Goal: Task Accomplishment & Management: Complete application form

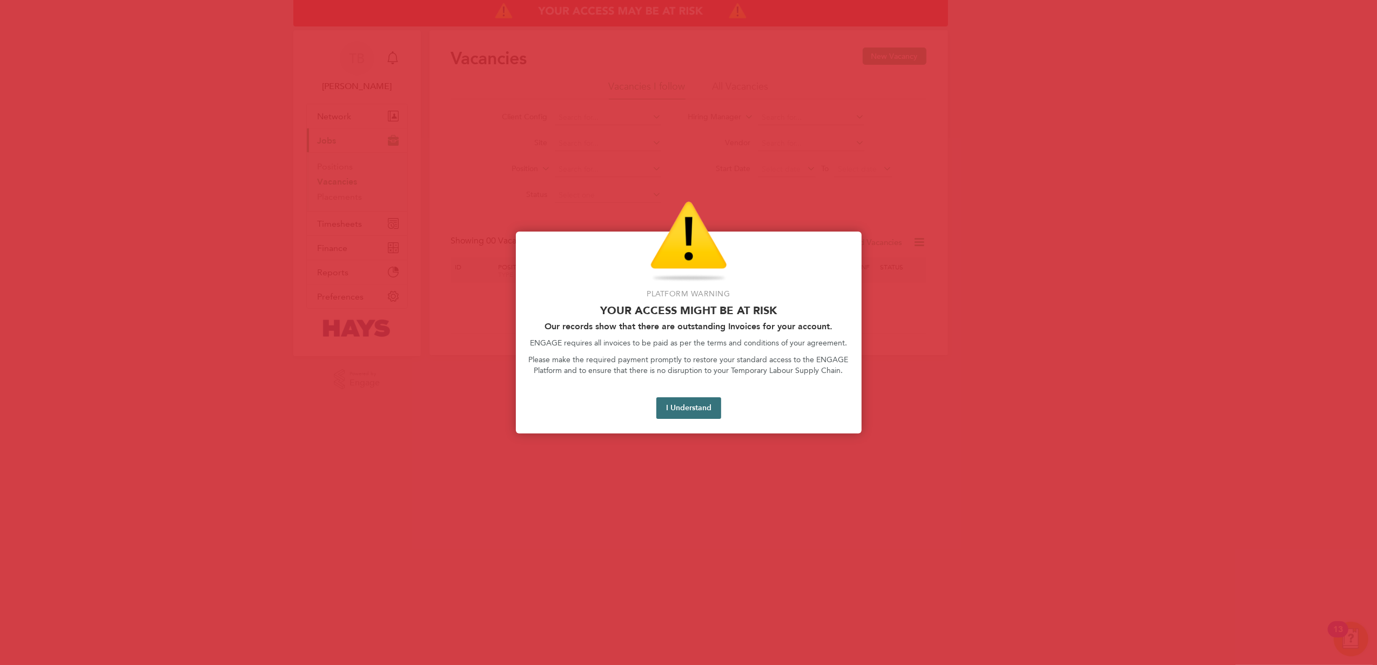
click at [701, 411] on button "I Understand" at bounding box center [688, 409] width 65 height 22
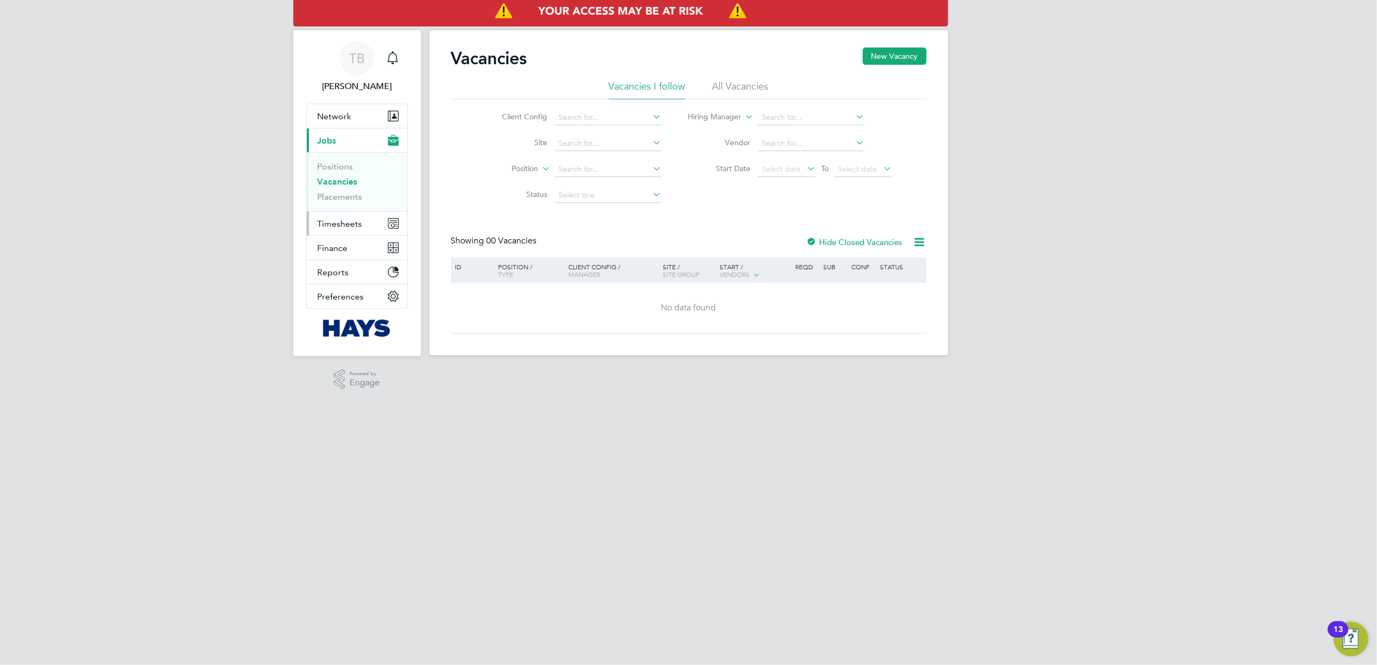
click at [340, 219] on span "Timesheets" at bounding box center [340, 224] width 45 height 10
click at [337, 192] on link "Timesheets" at bounding box center [340, 191] width 45 height 10
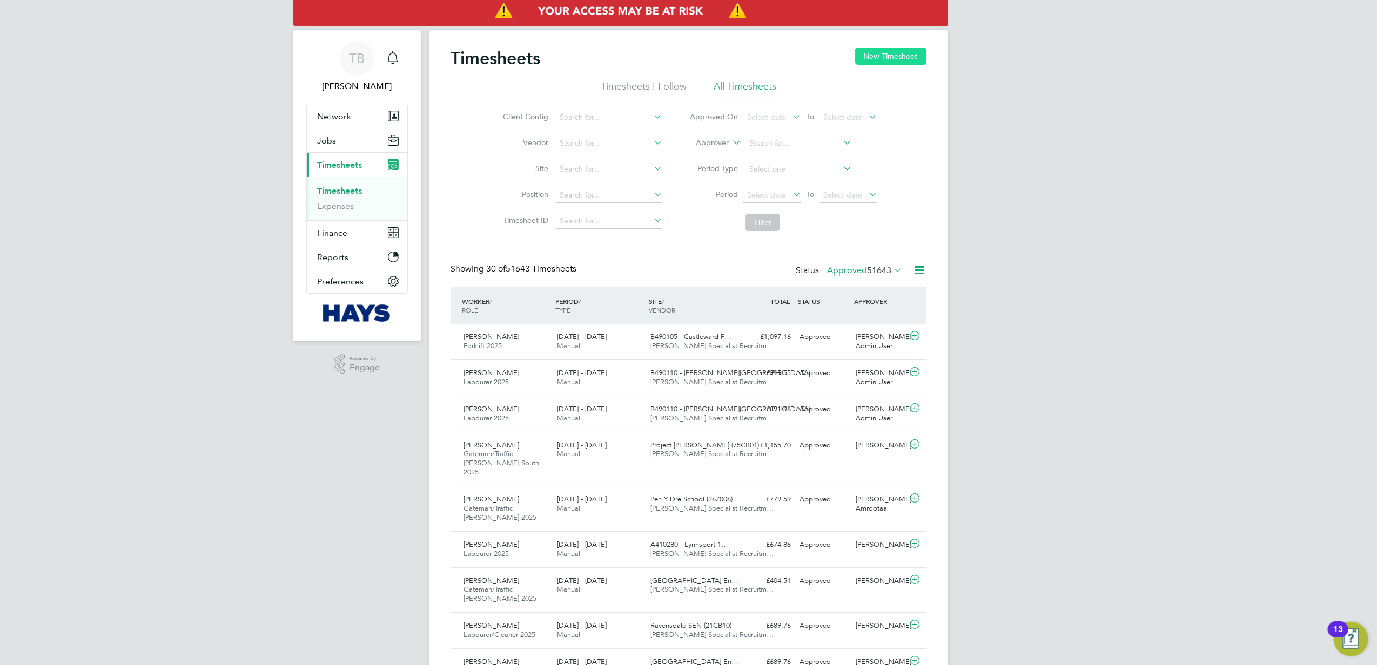
click at [886, 52] on button "New Timesheet" at bounding box center [890, 56] width 71 height 17
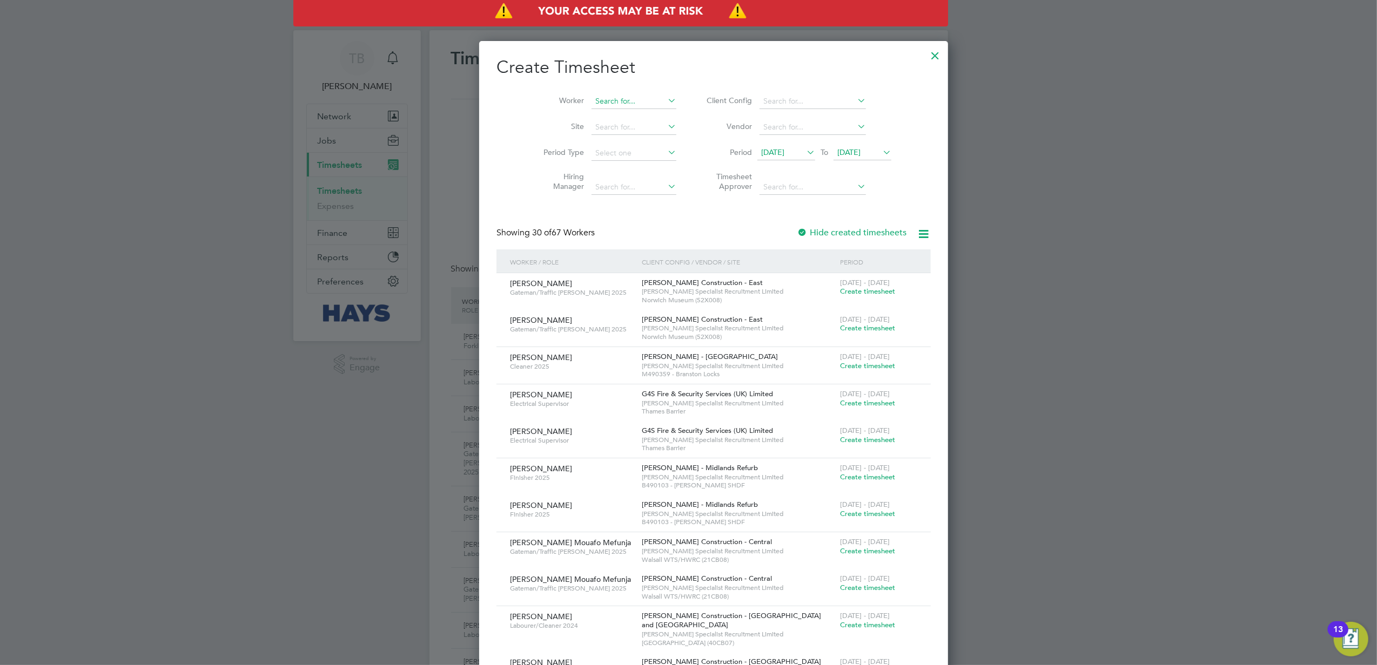
click at [597, 94] on input at bounding box center [633, 101] width 85 height 15
click at [596, 135] on li "Efr em Liben" at bounding box center [645, 131] width 159 height 15
type input "Efrem Liben"
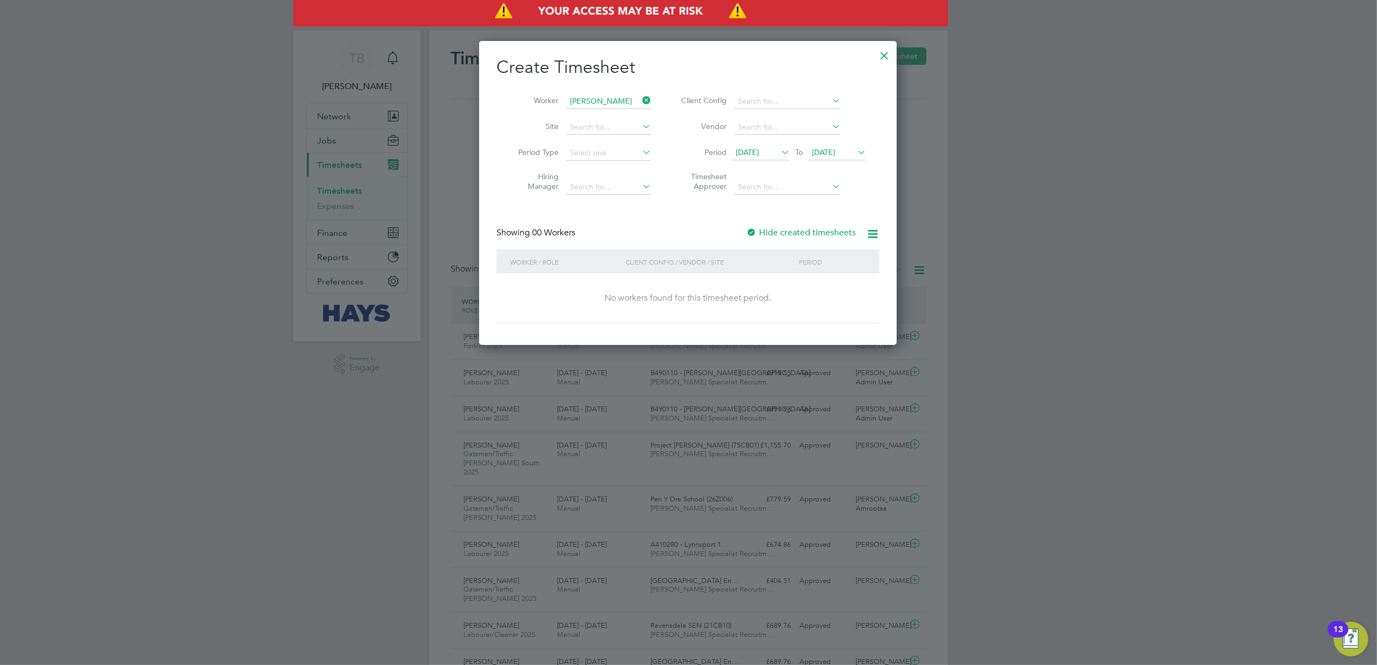
click at [750, 230] on div at bounding box center [751, 233] width 11 height 11
click at [831, 152] on span "22 Aug 2025" at bounding box center [823, 152] width 23 height 10
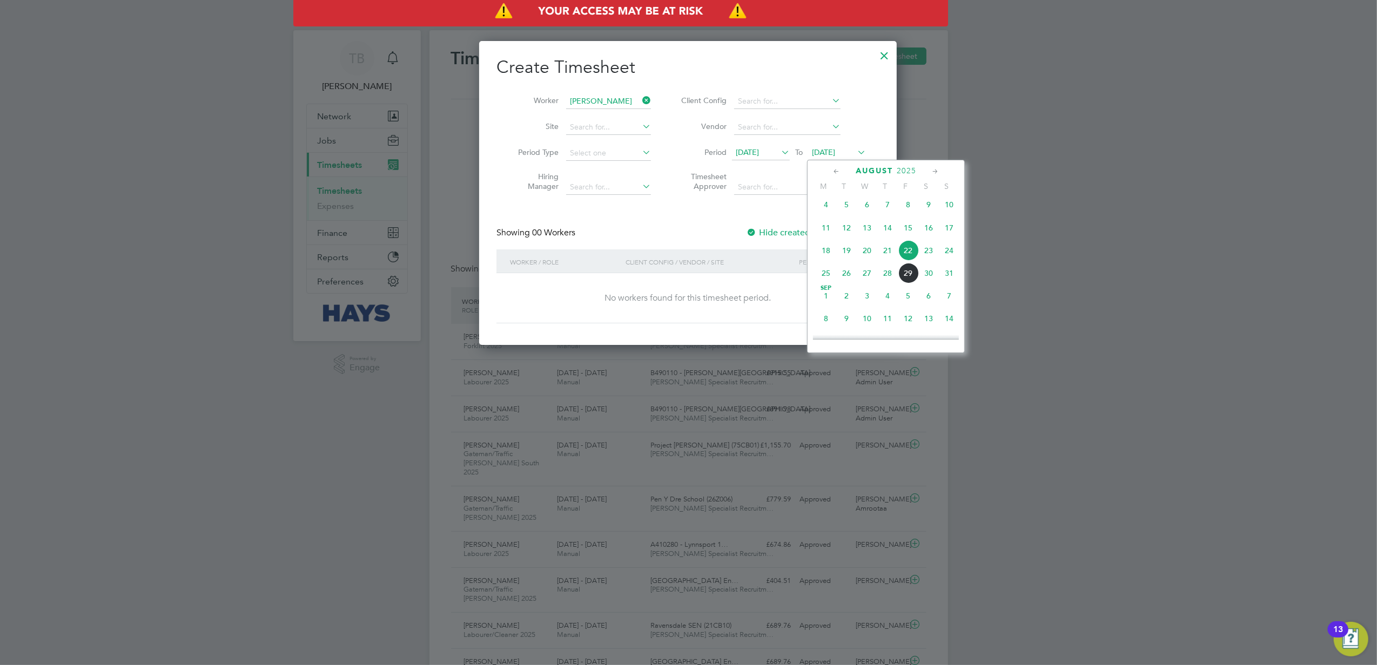
click at [910, 299] on span "5" at bounding box center [908, 296] width 21 height 21
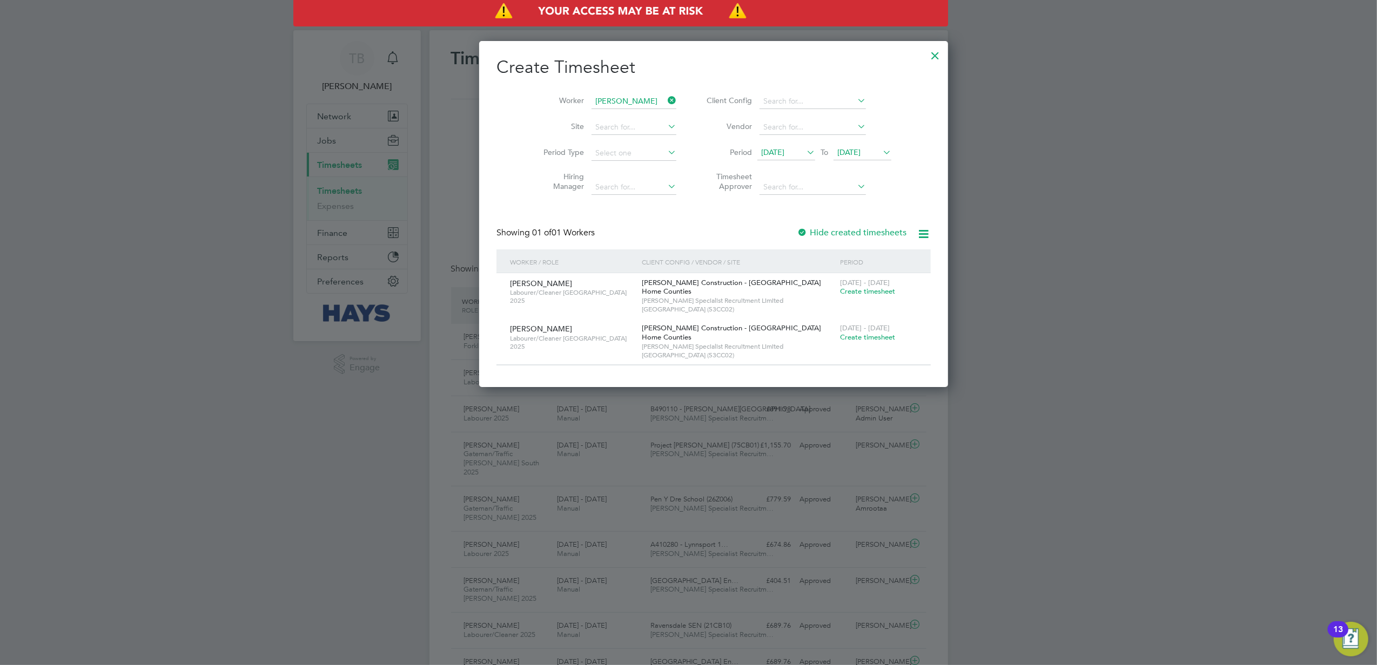
click at [642, 288] on span "Morgan Sindall Construction - London Home Counties" at bounding box center [731, 287] width 179 height 18
click at [840, 292] on span "Create timesheet" at bounding box center [867, 291] width 55 height 9
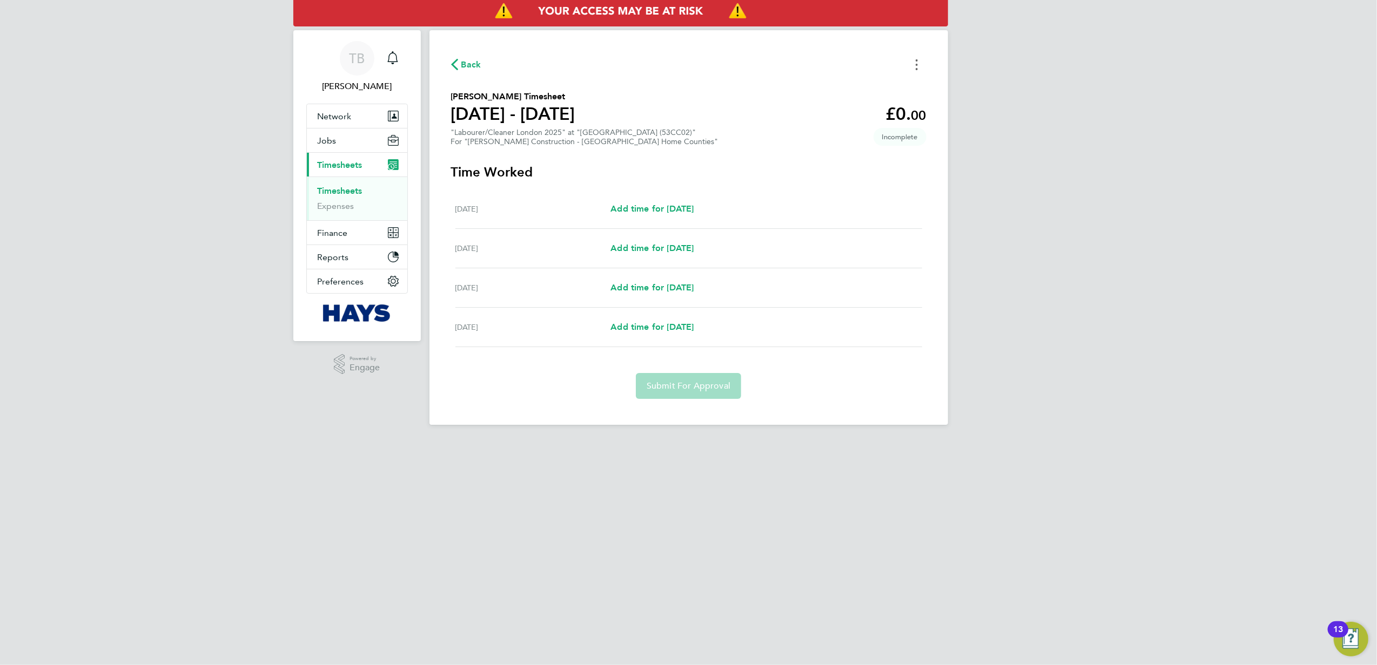
click at [914, 68] on button "Timesheets Menu" at bounding box center [916, 64] width 19 height 17
click at [557, 104] on h1 "23 - 29 Aug 2025" at bounding box center [513, 114] width 124 height 22
click at [511, 99] on h2 "Efrem Liben's Timesheet" at bounding box center [513, 96] width 124 height 13
click at [502, 81] on div "Back Efrem Liben's Timesheet 23 - 29 Aug 2025 £0. 00 "Labourer/Cleaner London 2…" at bounding box center [688, 227] width 519 height 395
click at [332, 140] on span "Jobs" at bounding box center [327, 141] width 19 height 10
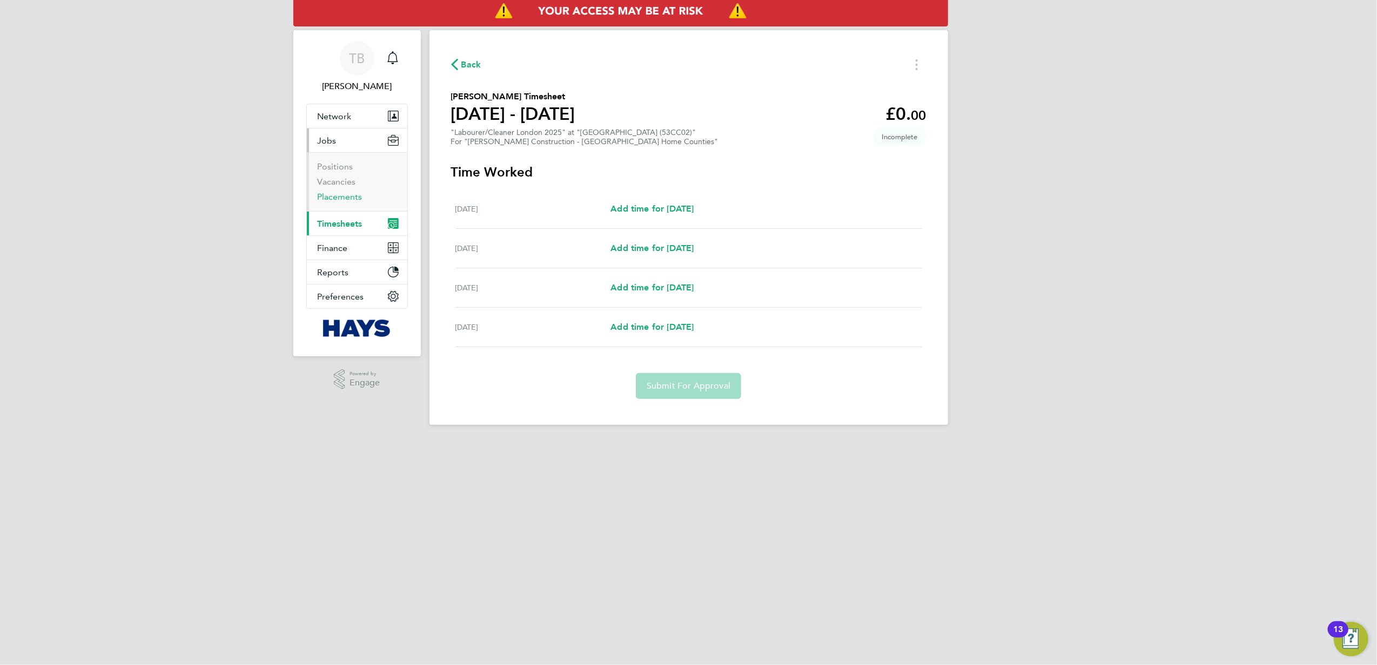
click at [339, 201] on link "Placements" at bounding box center [340, 197] width 45 height 10
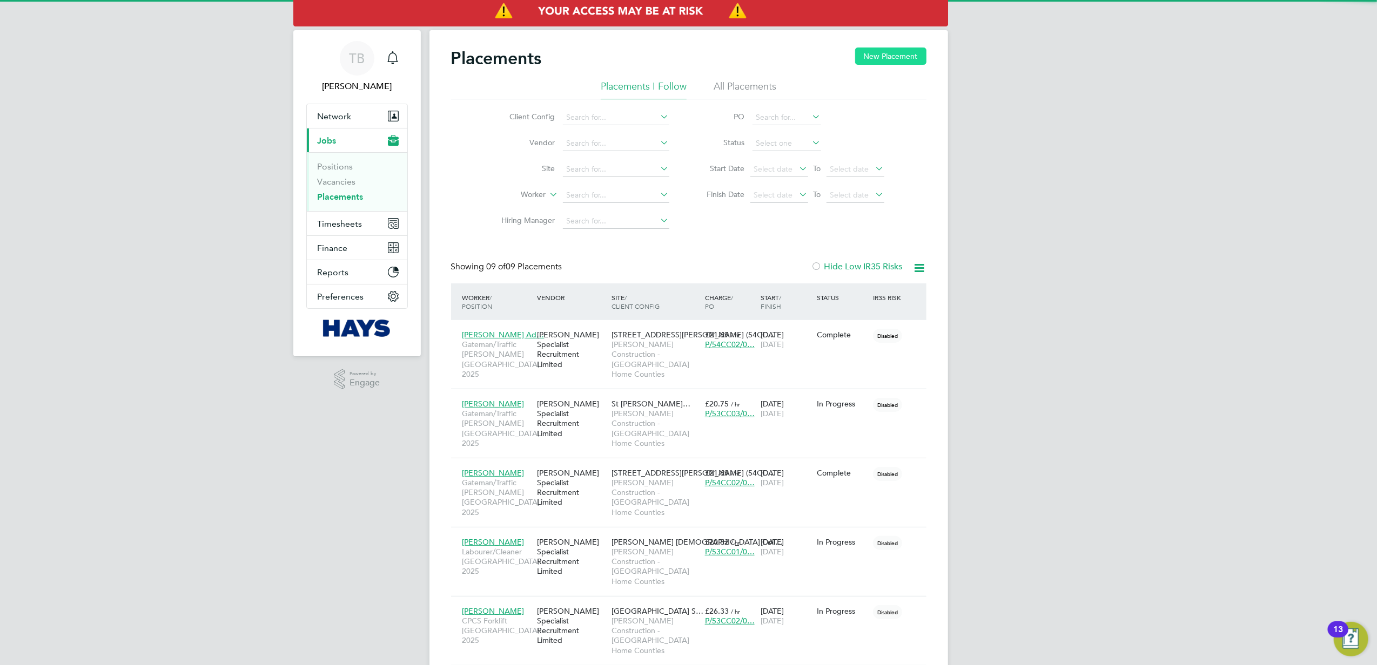
click at [878, 57] on button "New Placement" at bounding box center [890, 56] width 71 height 17
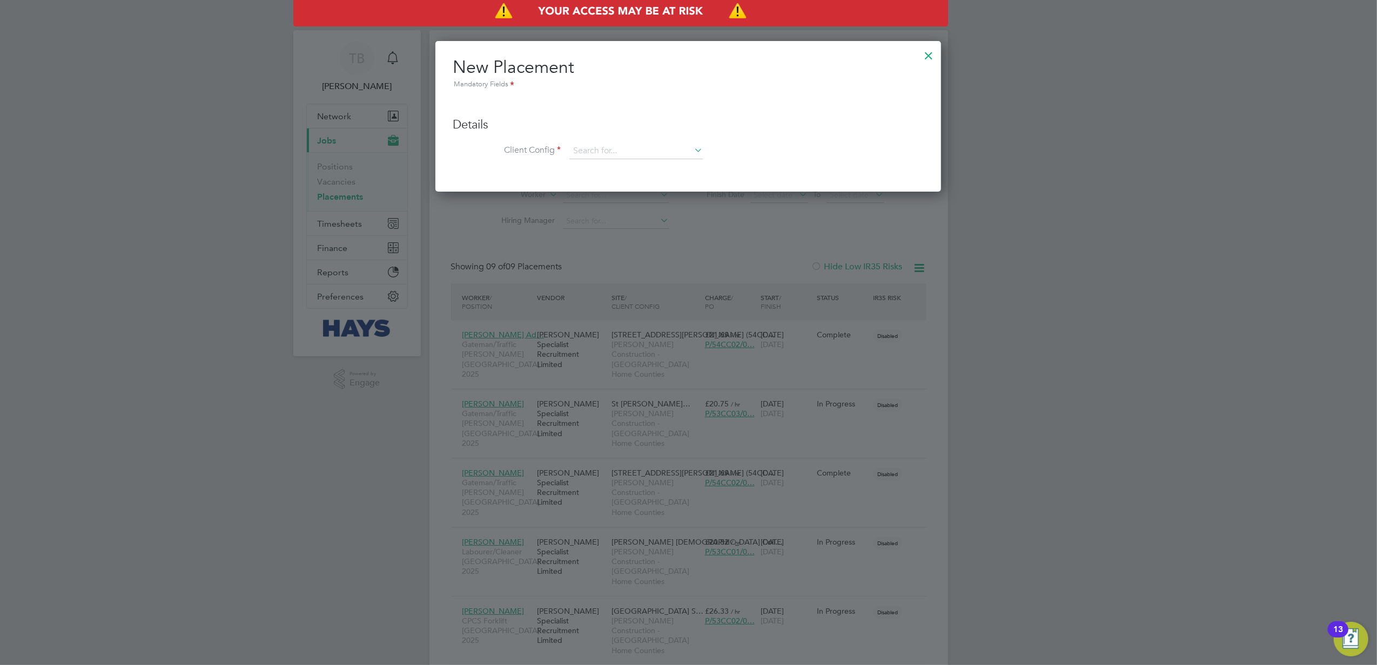
click at [930, 55] on div at bounding box center [928, 52] width 19 height 19
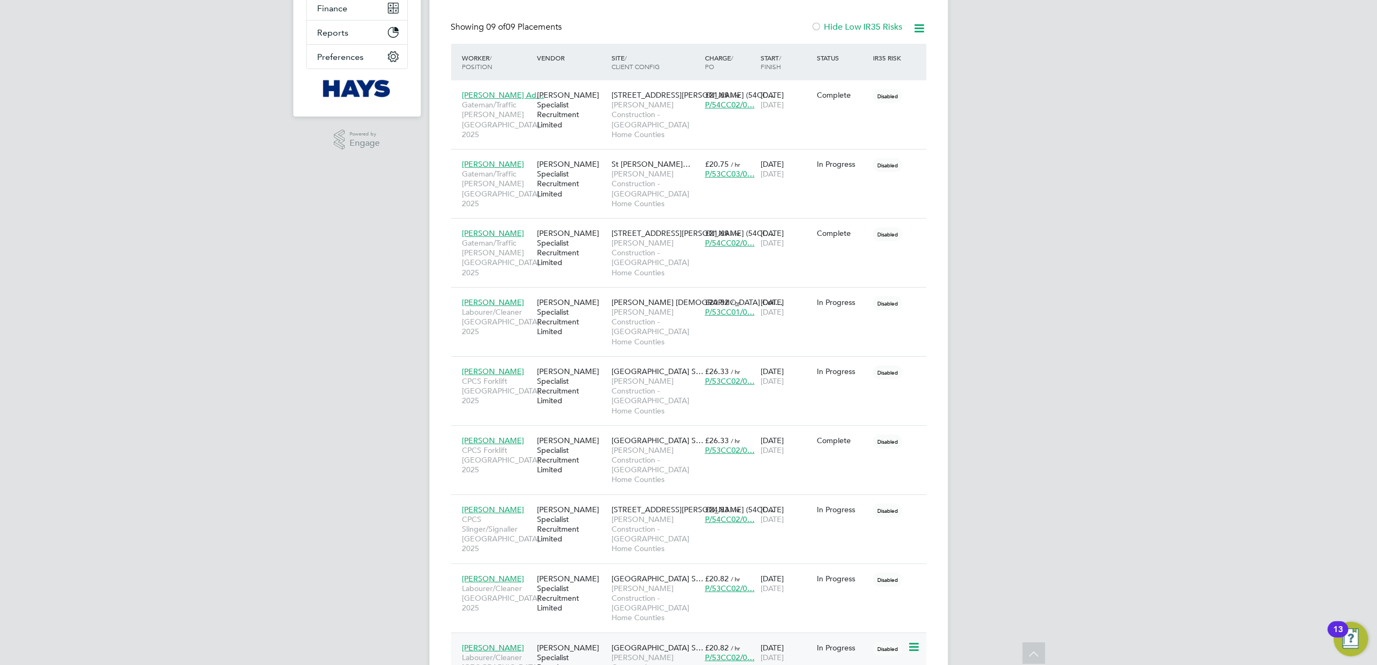
click at [627, 653] on span "Morgan Sindall Construction - London Home Counties" at bounding box center [655, 672] width 88 height 39
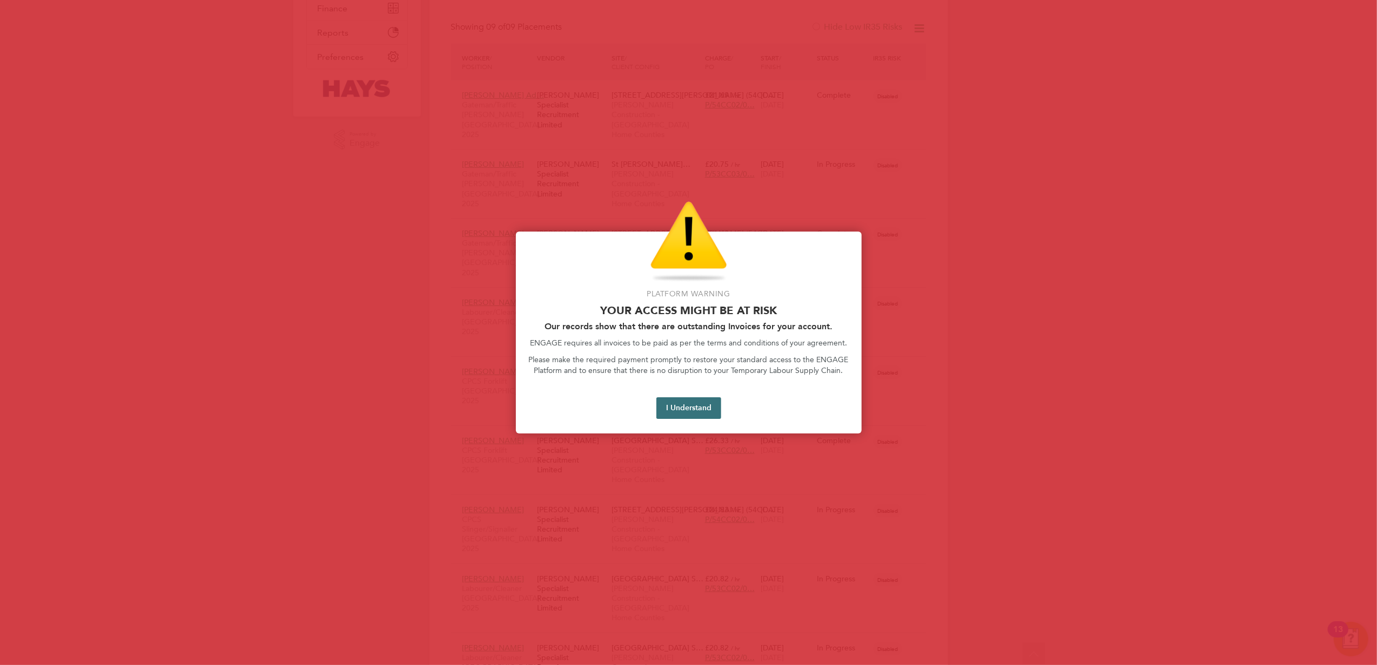
click at [694, 407] on button "I Understand" at bounding box center [688, 409] width 65 height 22
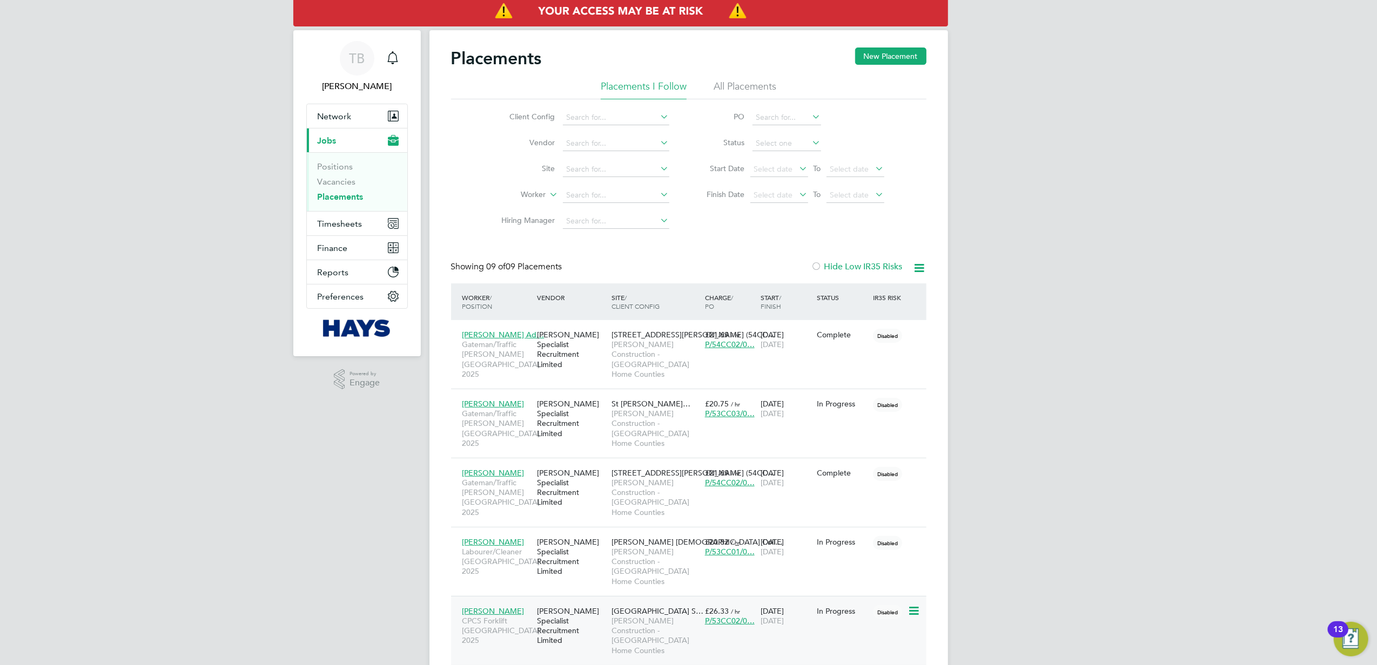
scroll to position [240, 0]
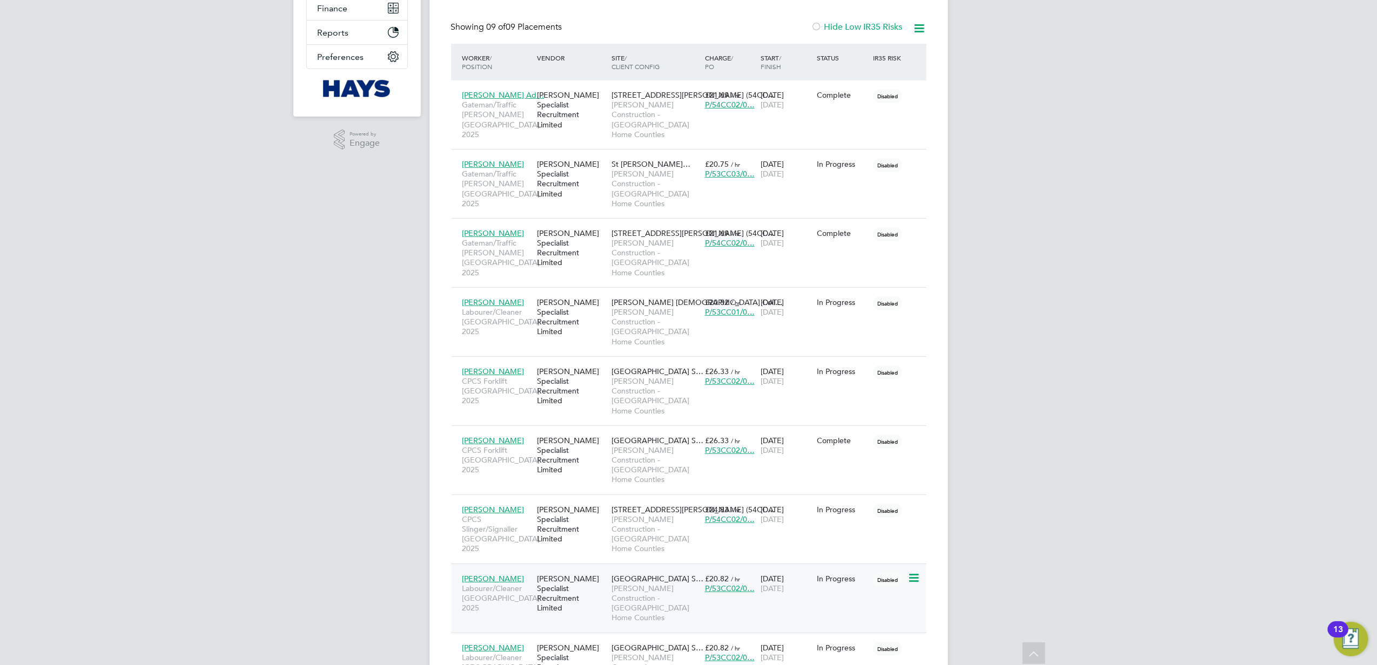
click at [574, 569] on div "[PERSON_NAME] Specialist Recruitment Limited" at bounding box center [571, 594] width 75 height 50
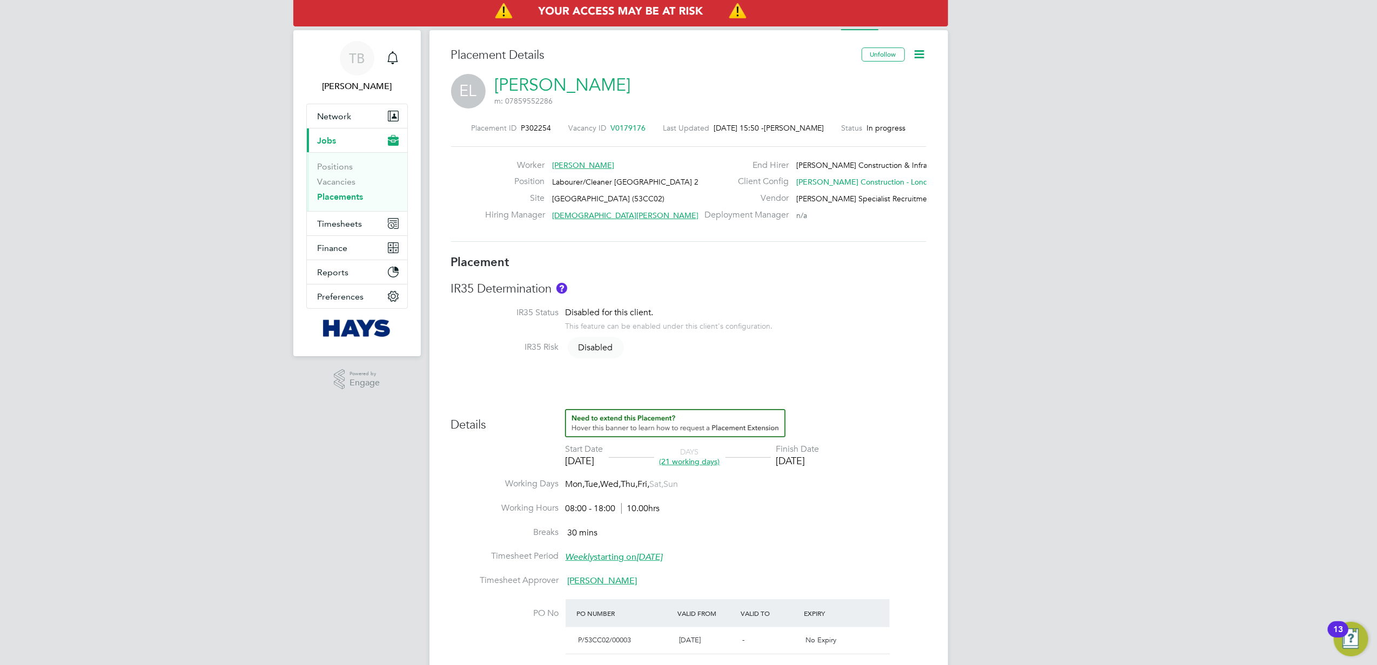
click at [921, 52] on icon at bounding box center [920, 55] width 14 height 14
click at [880, 78] on li "Edit Placement e" at bounding box center [883, 79] width 79 height 15
type input "[DEMOGRAPHIC_DATA][PERSON_NAME]"
type input "[PERSON_NAME]"
type input "[DATE]"
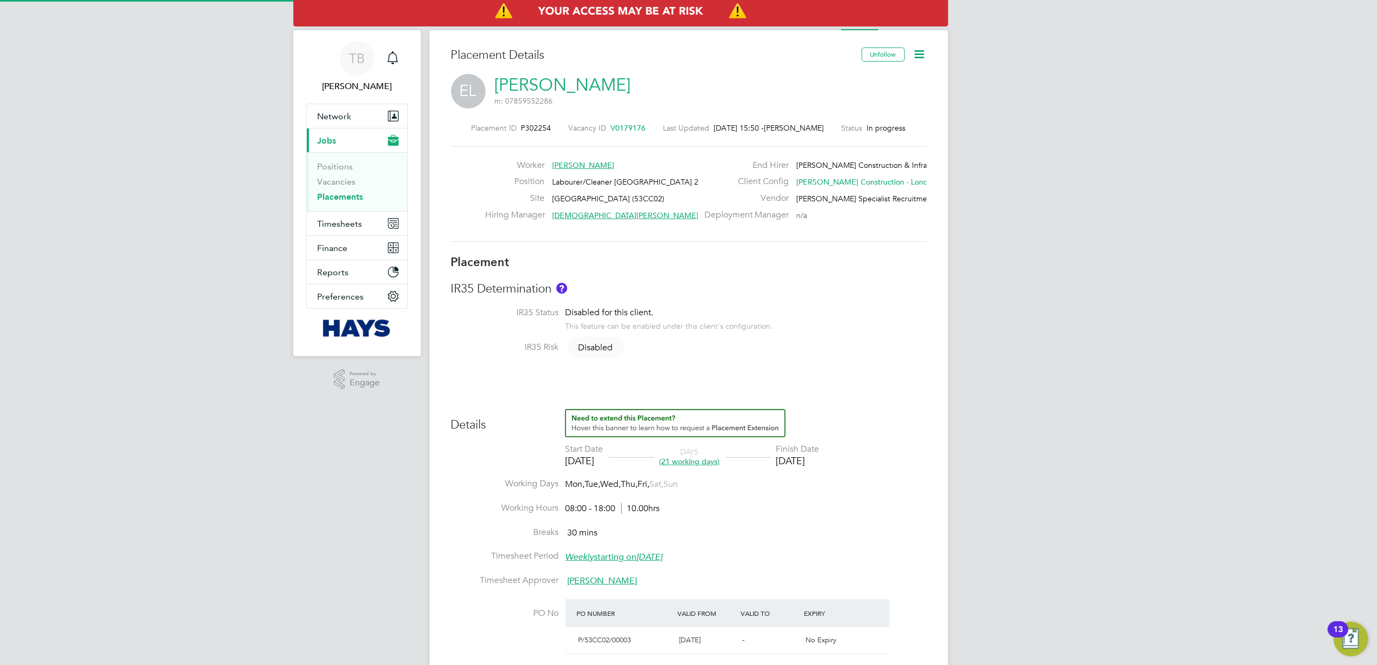
type input "[DATE]"
type input "08:00"
type input "18:00"
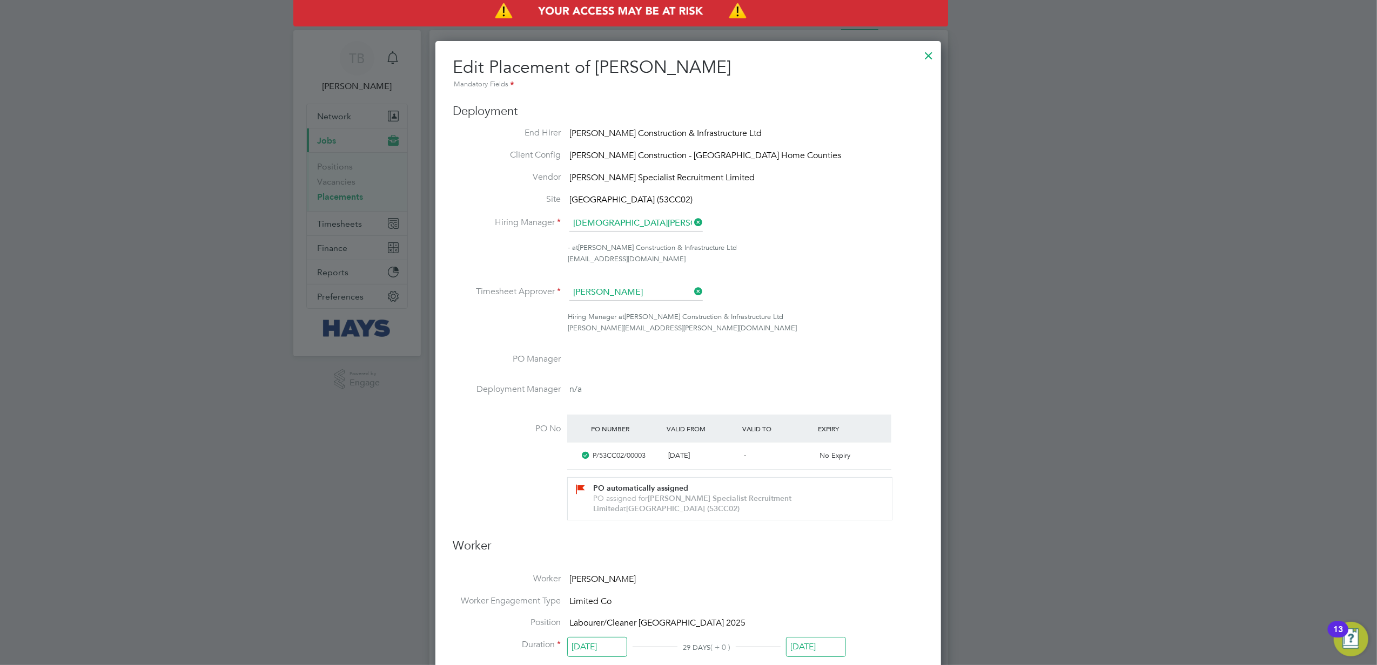
click at [934, 54] on div at bounding box center [928, 52] width 19 height 19
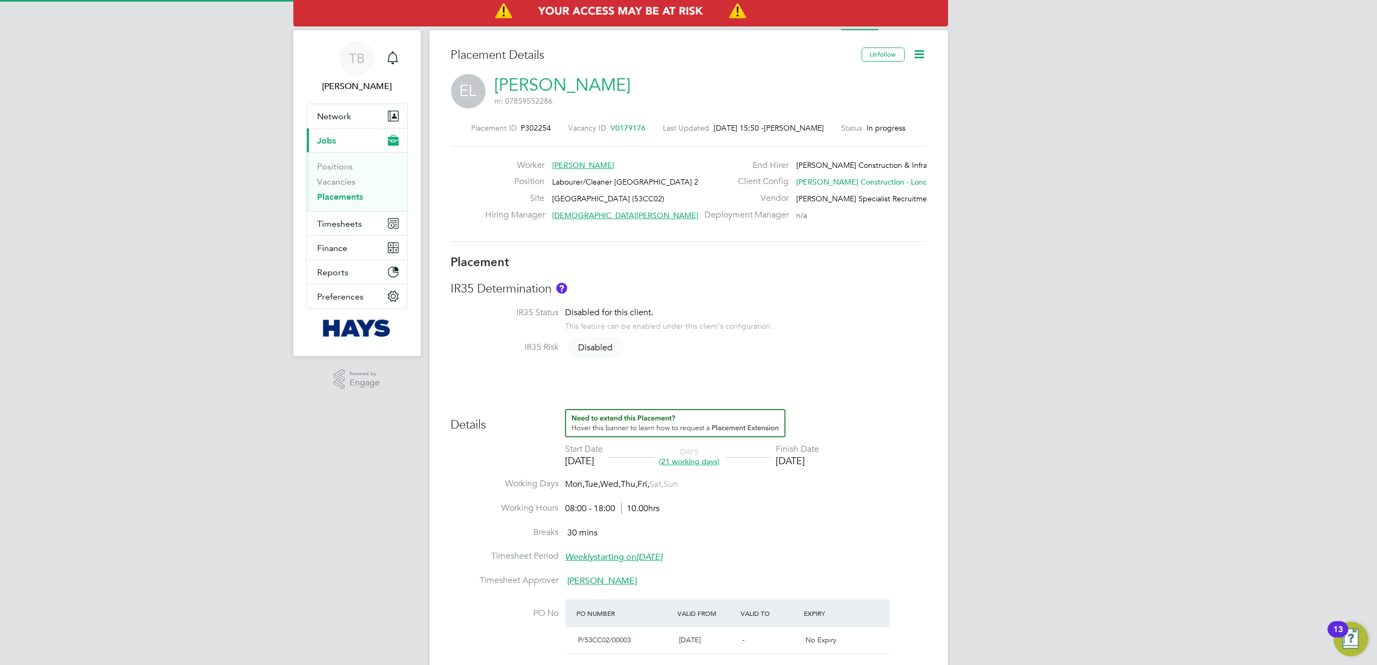
scroll to position [5, 5]
click at [917, 52] on icon at bounding box center [920, 55] width 14 height 14
click at [865, 109] on li "Timesheet Settings" at bounding box center [883, 110] width 79 height 15
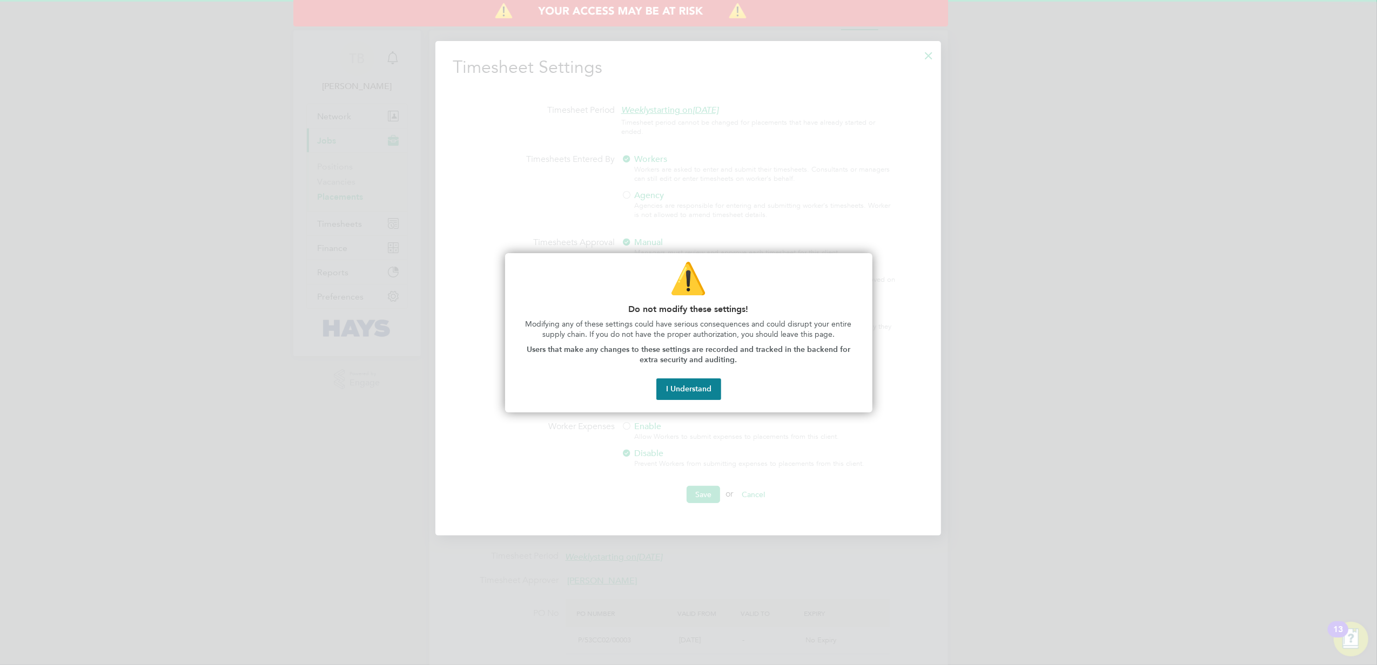
click at [1128, 260] on div at bounding box center [688, 332] width 1377 height 665
click at [688, 389] on button "I Understand" at bounding box center [688, 390] width 65 height 22
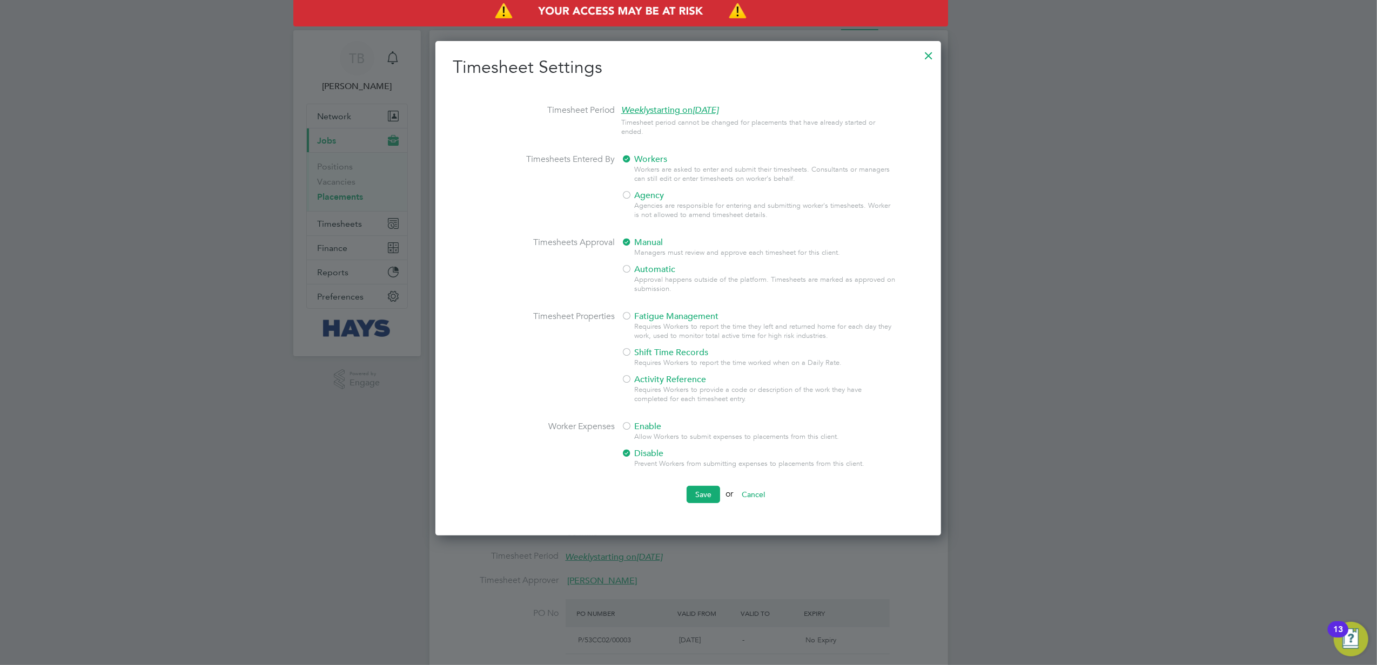
click at [928, 55] on div at bounding box center [928, 52] width 19 height 19
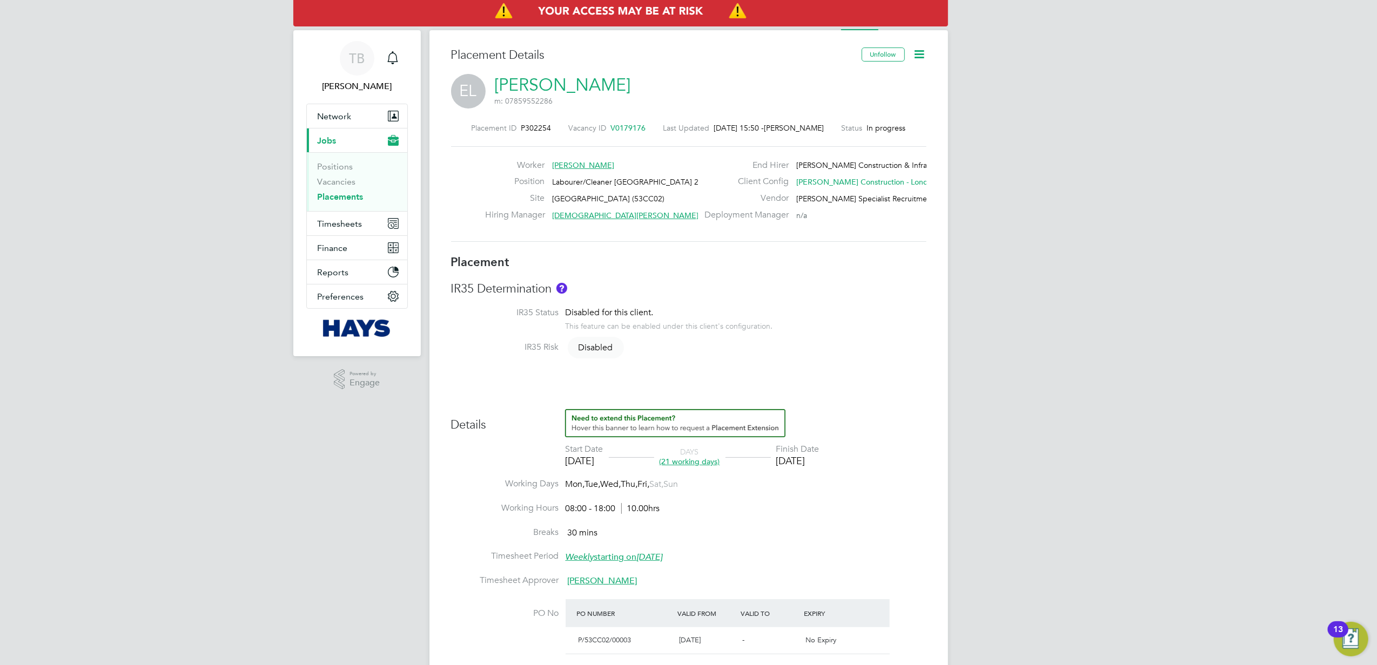
click at [921, 57] on icon at bounding box center [920, 55] width 14 height 14
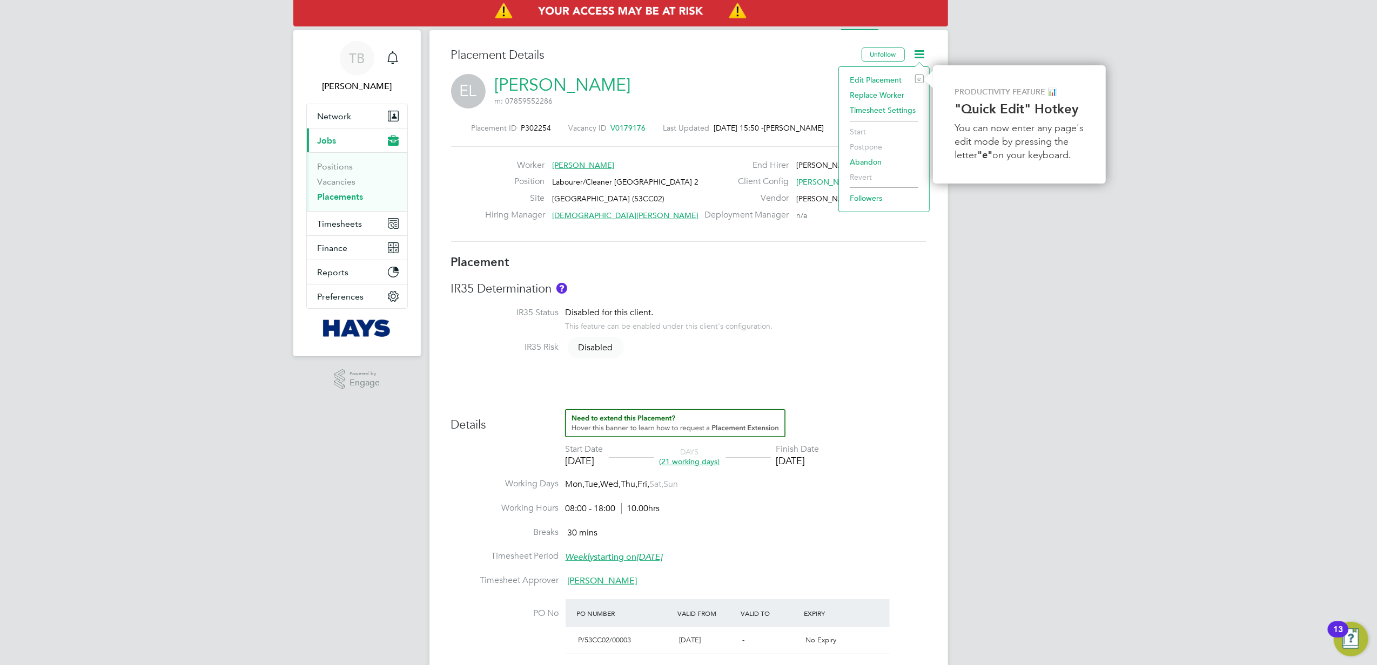
click at [871, 79] on li "Edit Placement e" at bounding box center [883, 79] width 79 height 15
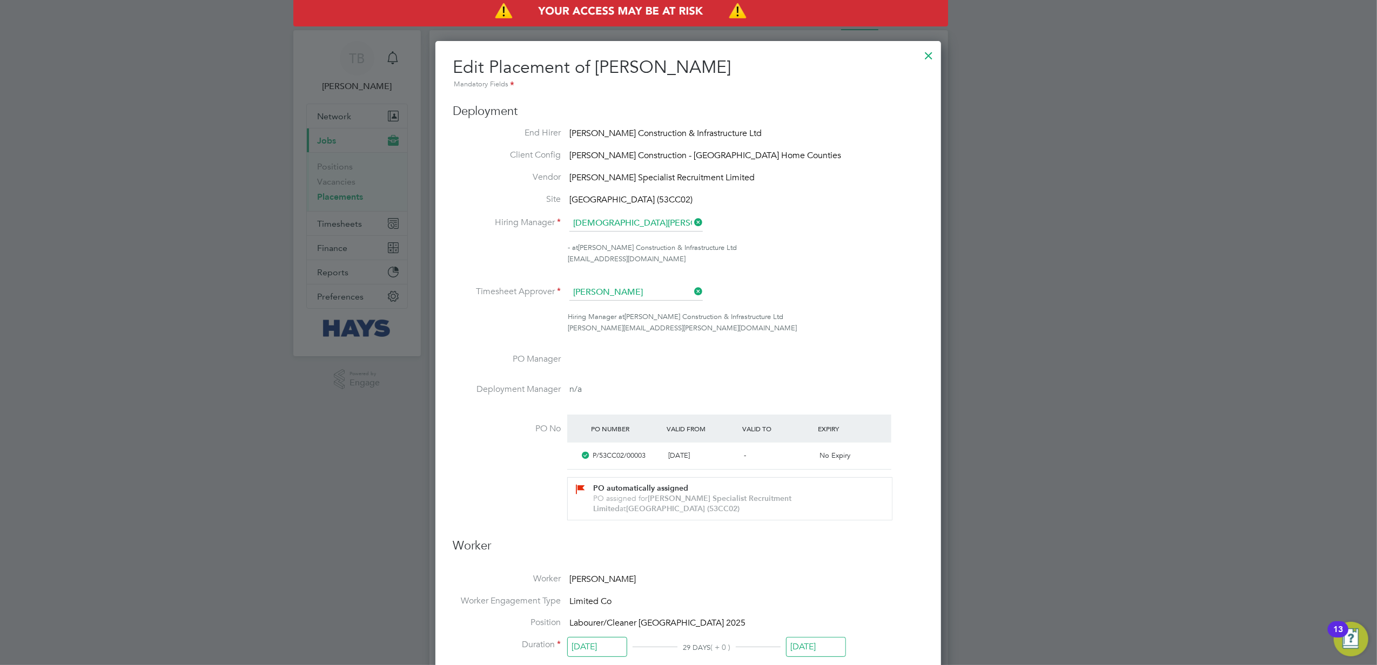
click at [927, 52] on div at bounding box center [928, 52] width 19 height 19
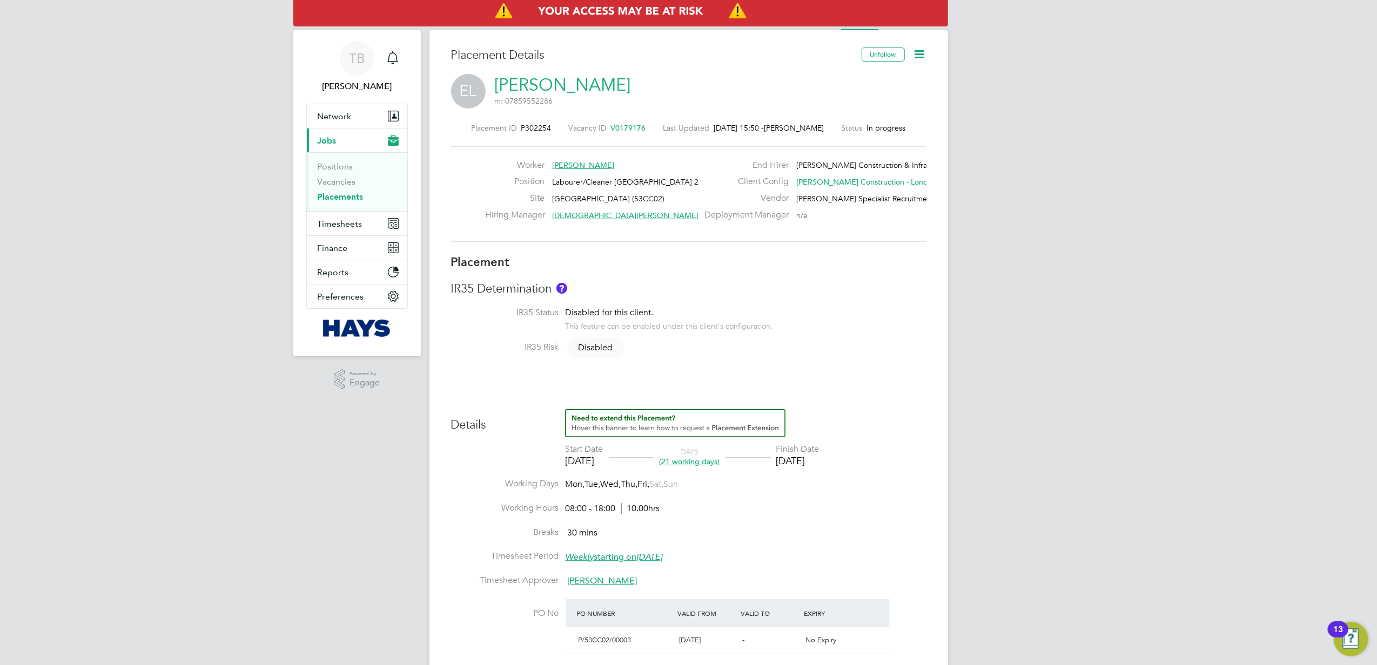
click at [918, 56] on icon at bounding box center [920, 55] width 14 height 14
click at [864, 78] on li "Edit Placement e" at bounding box center [883, 79] width 79 height 15
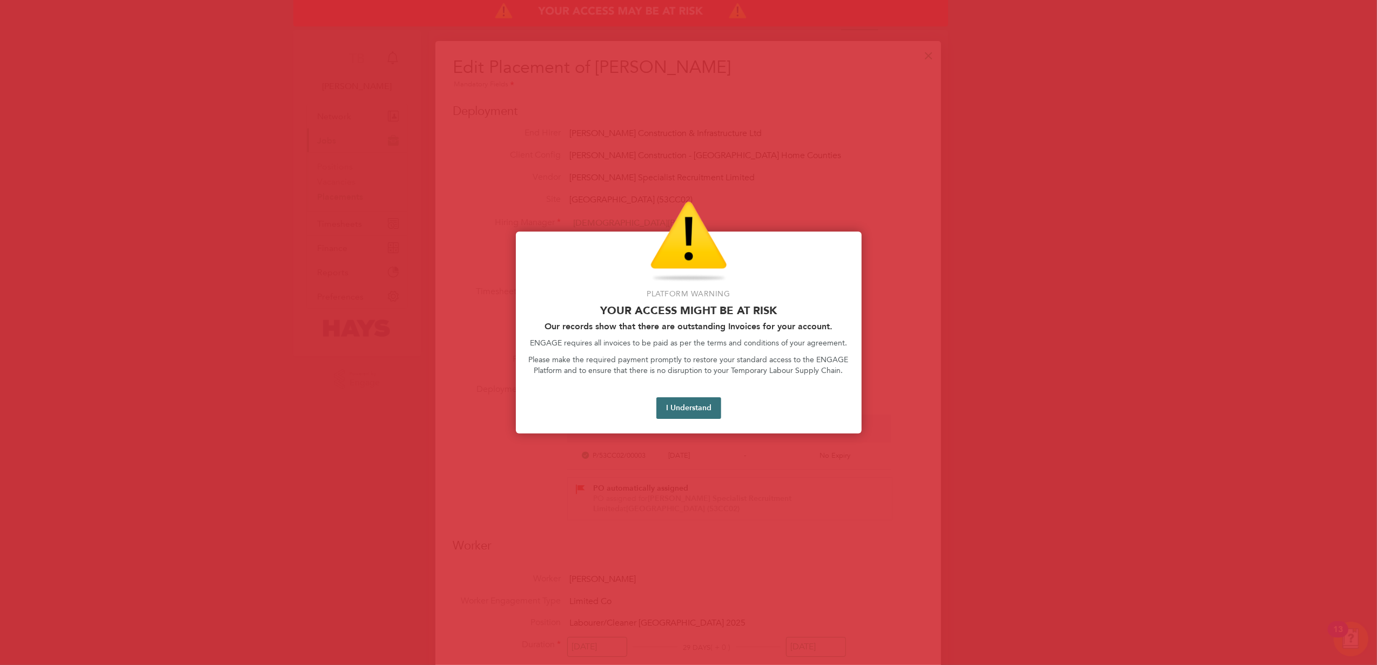
click at [694, 411] on button "I Understand" at bounding box center [688, 409] width 65 height 22
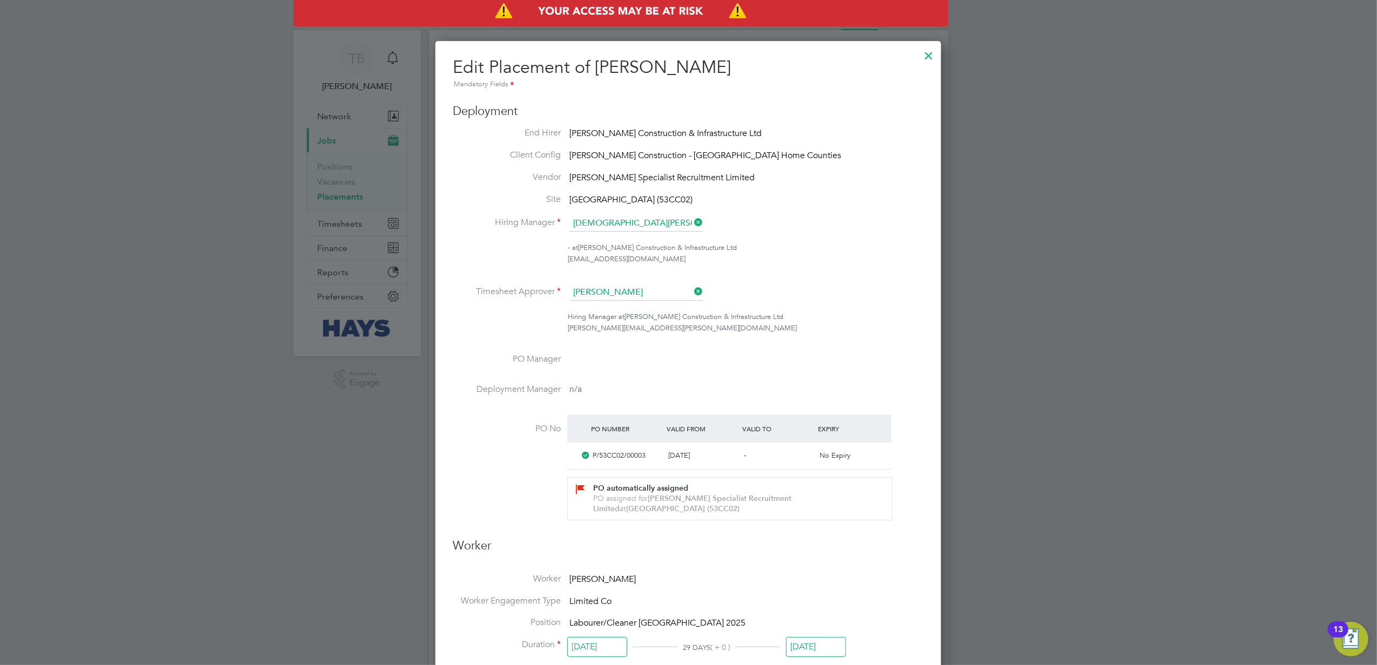
click at [930, 56] on div at bounding box center [928, 52] width 19 height 19
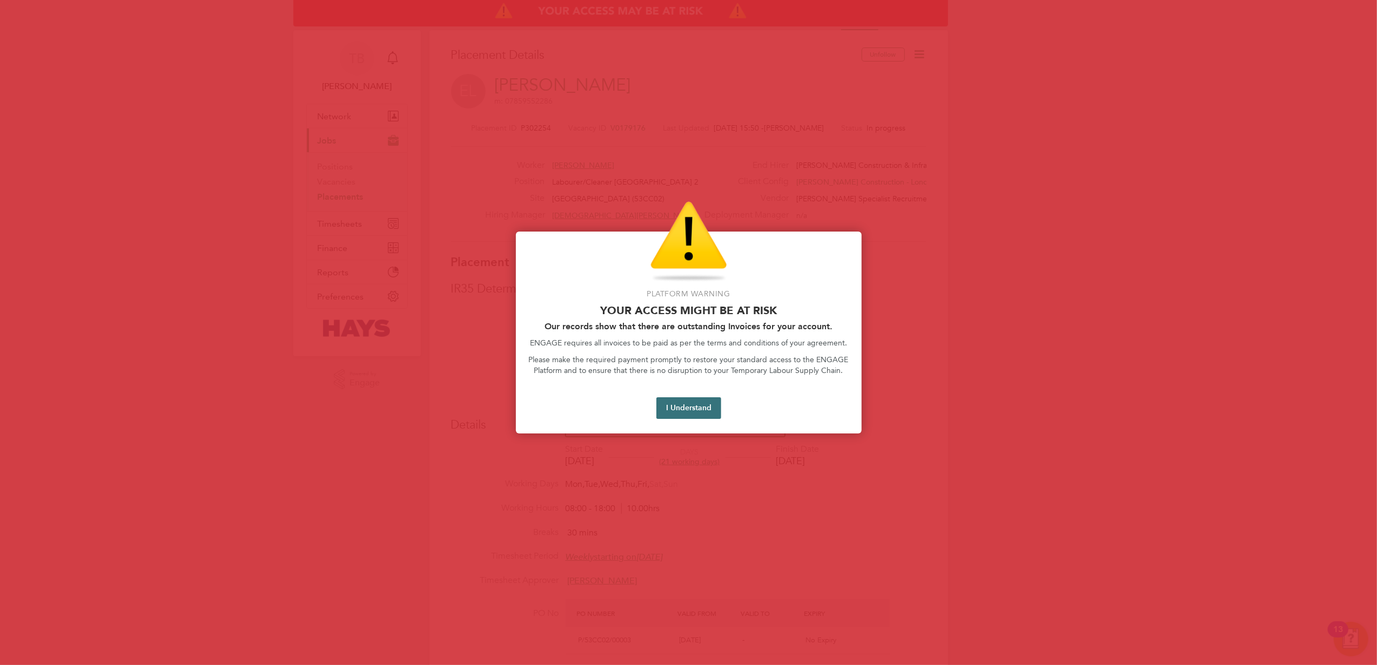
click at [675, 407] on button "I Understand" at bounding box center [688, 409] width 65 height 22
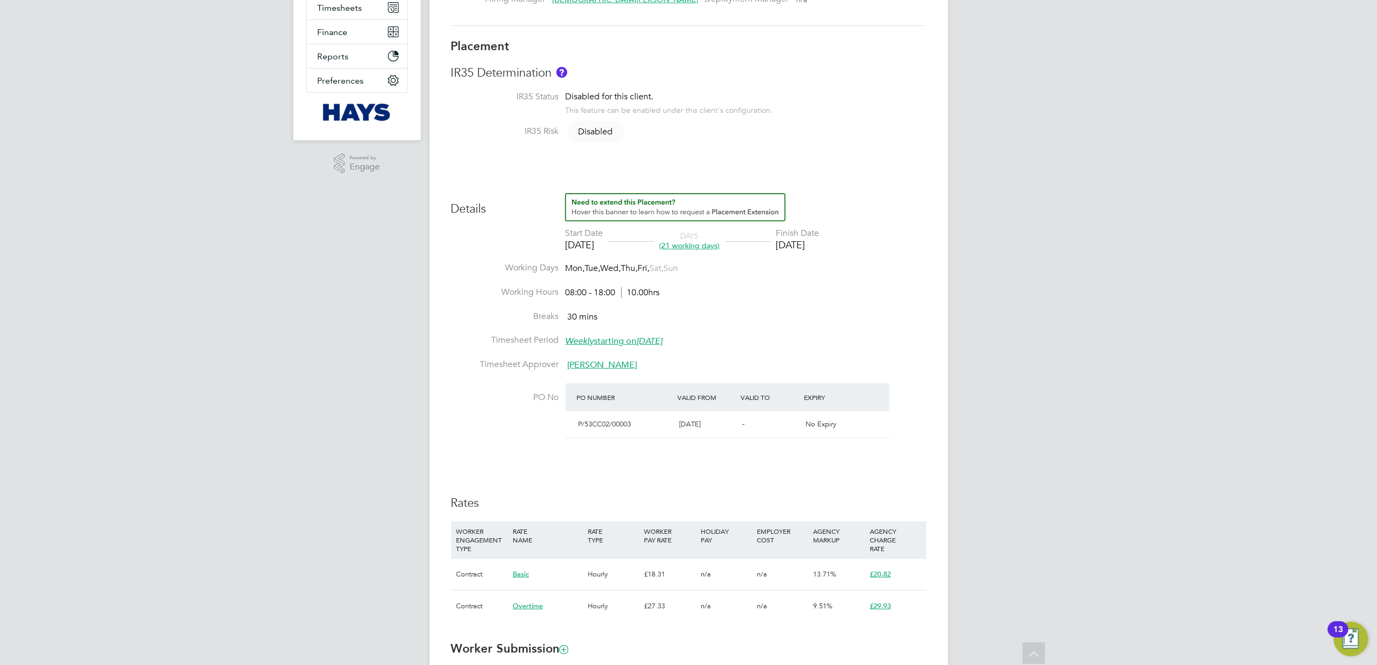
scroll to position [0, 0]
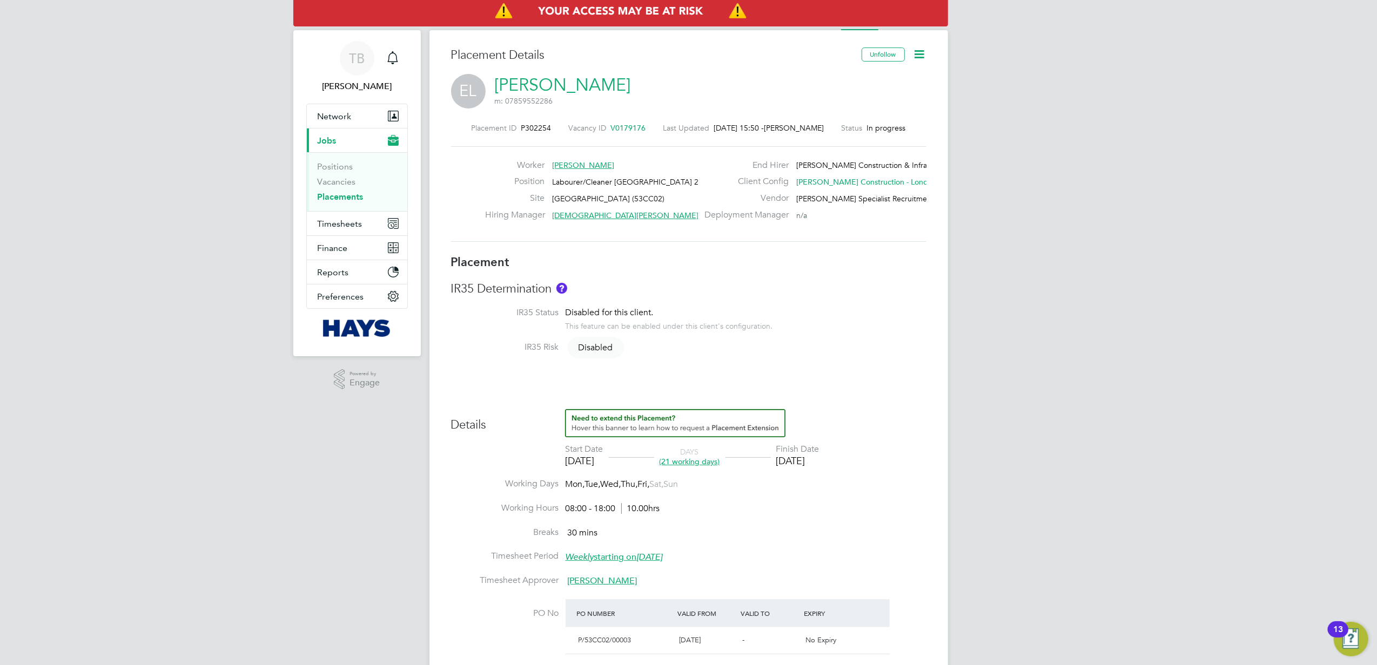
click at [552, 85] on link "Efrem Liben" at bounding box center [563, 85] width 136 height 21
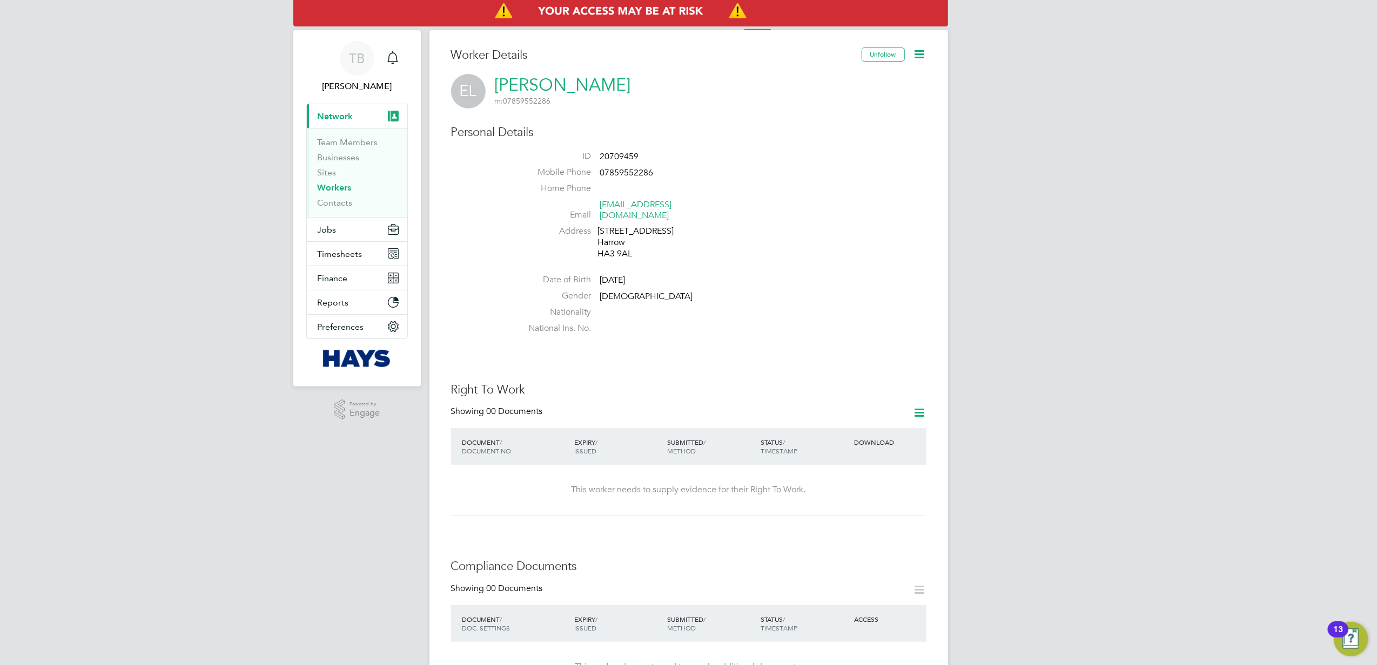
click at [925, 406] on icon at bounding box center [920, 413] width 14 height 14
click at [860, 430] on li "Add Right To Work Document" at bounding box center [859, 427] width 130 height 15
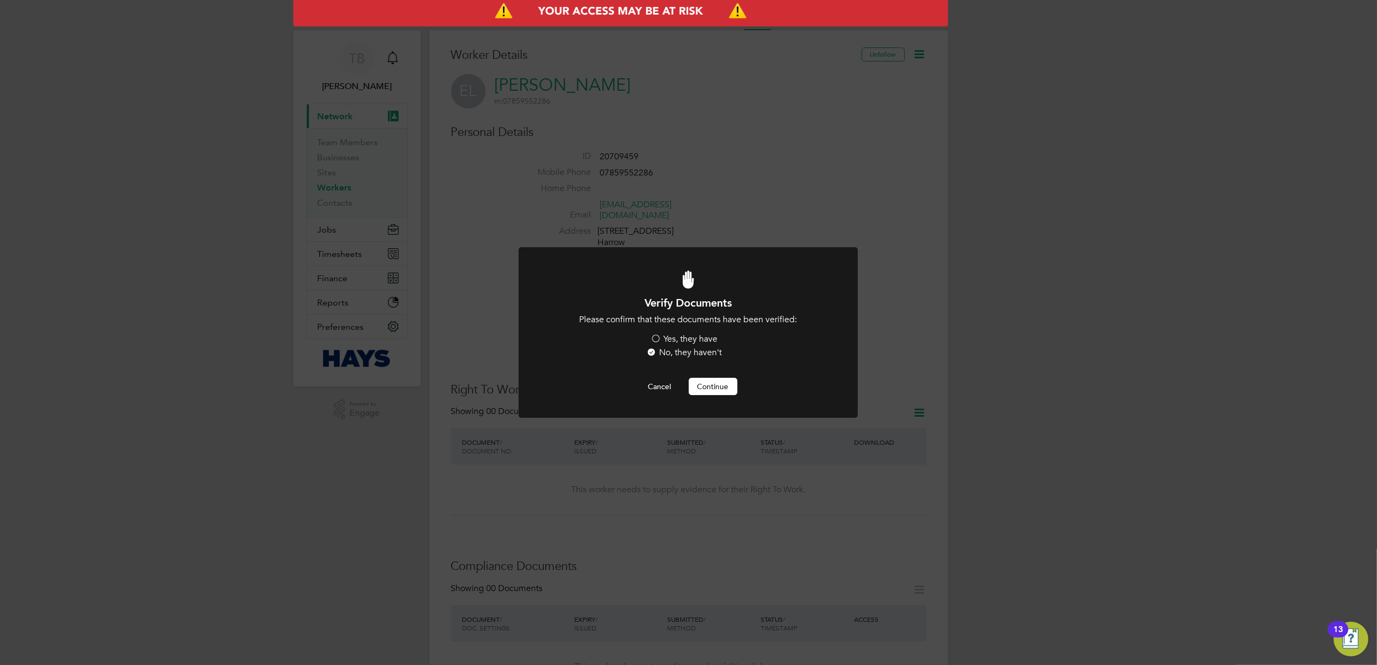
click at [655, 335] on label "Yes, they have" at bounding box center [684, 339] width 67 height 11
click at [0, 0] on input "Yes, they have" at bounding box center [0, 0] width 0 height 0
click at [708, 389] on button "Continue" at bounding box center [713, 386] width 49 height 17
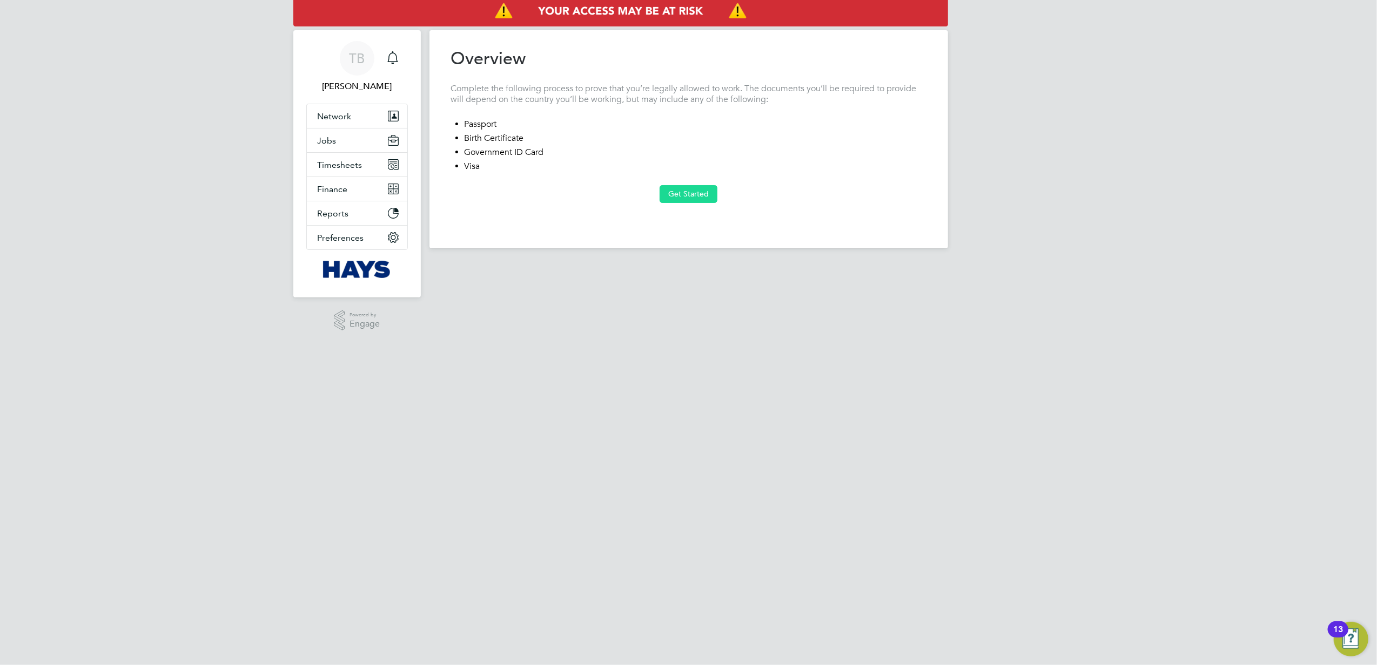
click at [678, 191] on button "Get Started" at bounding box center [689, 193] width 58 height 17
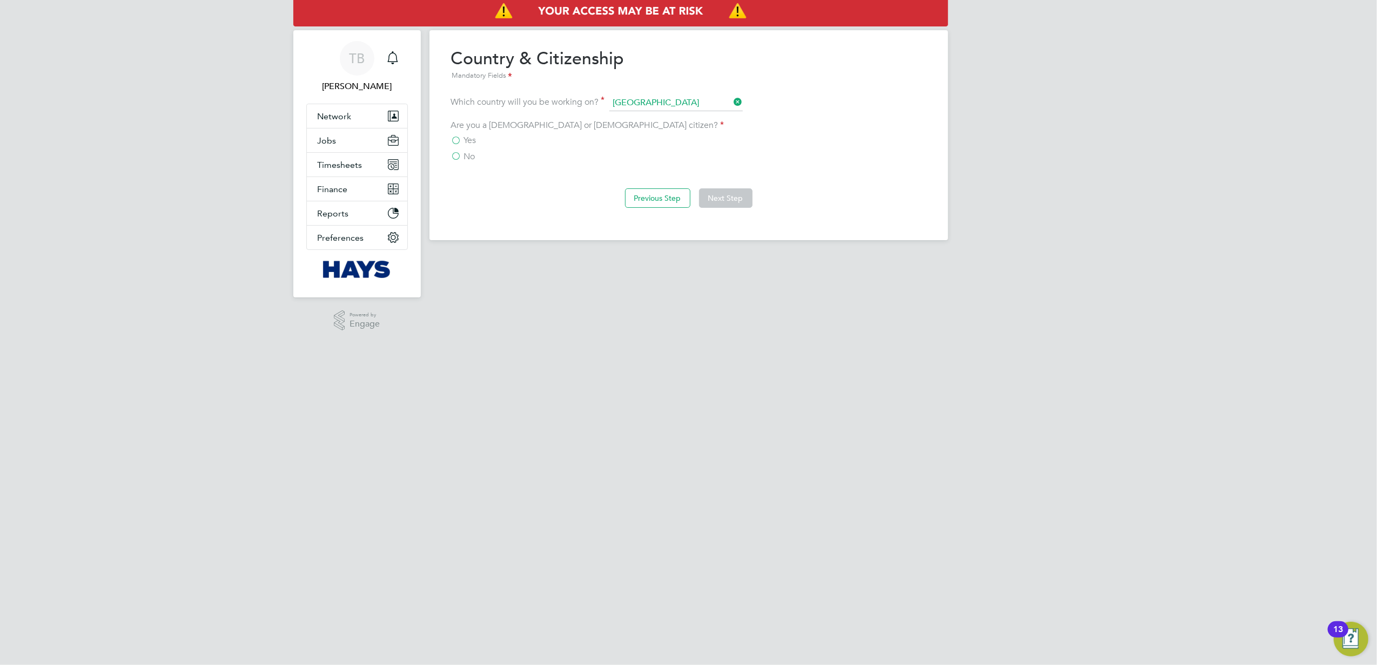
click at [458, 135] on label "Yes" at bounding box center [463, 140] width 25 height 11
click at [0, 0] on input "Yes" at bounding box center [0, 0] width 0 height 0
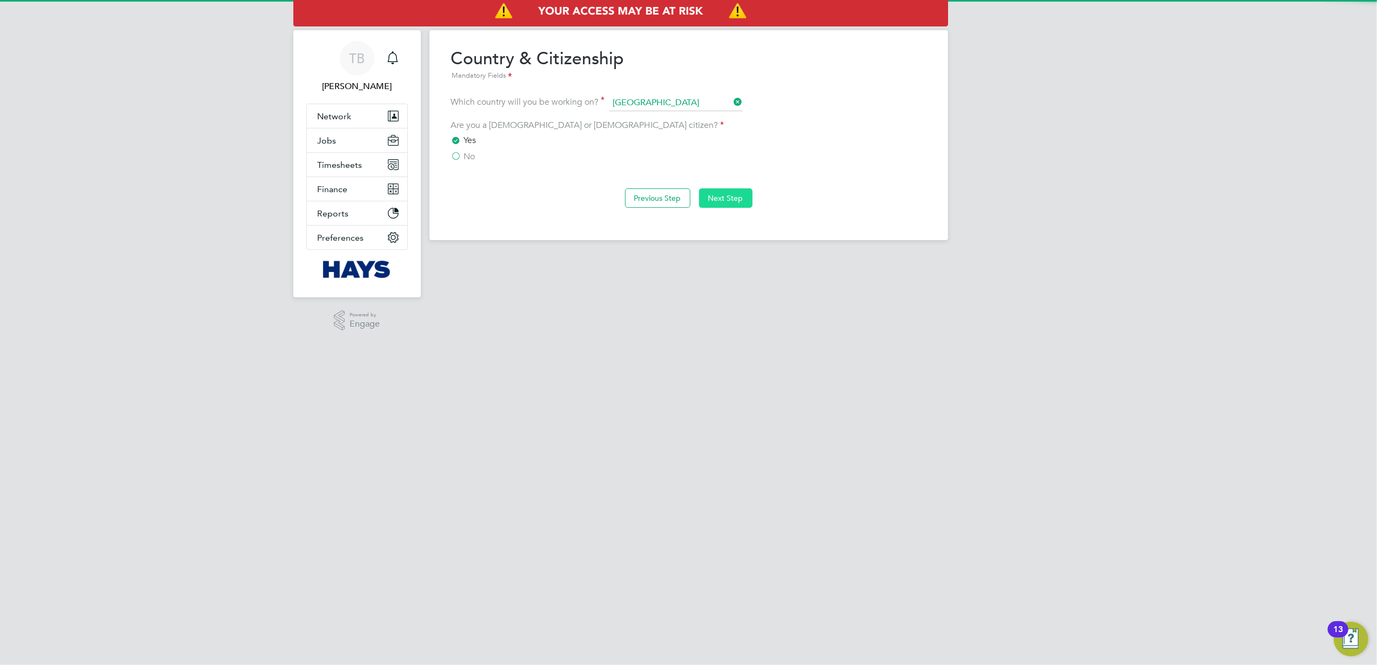
click at [710, 200] on button "Next Step" at bounding box center [725, 198] width 53 height 19
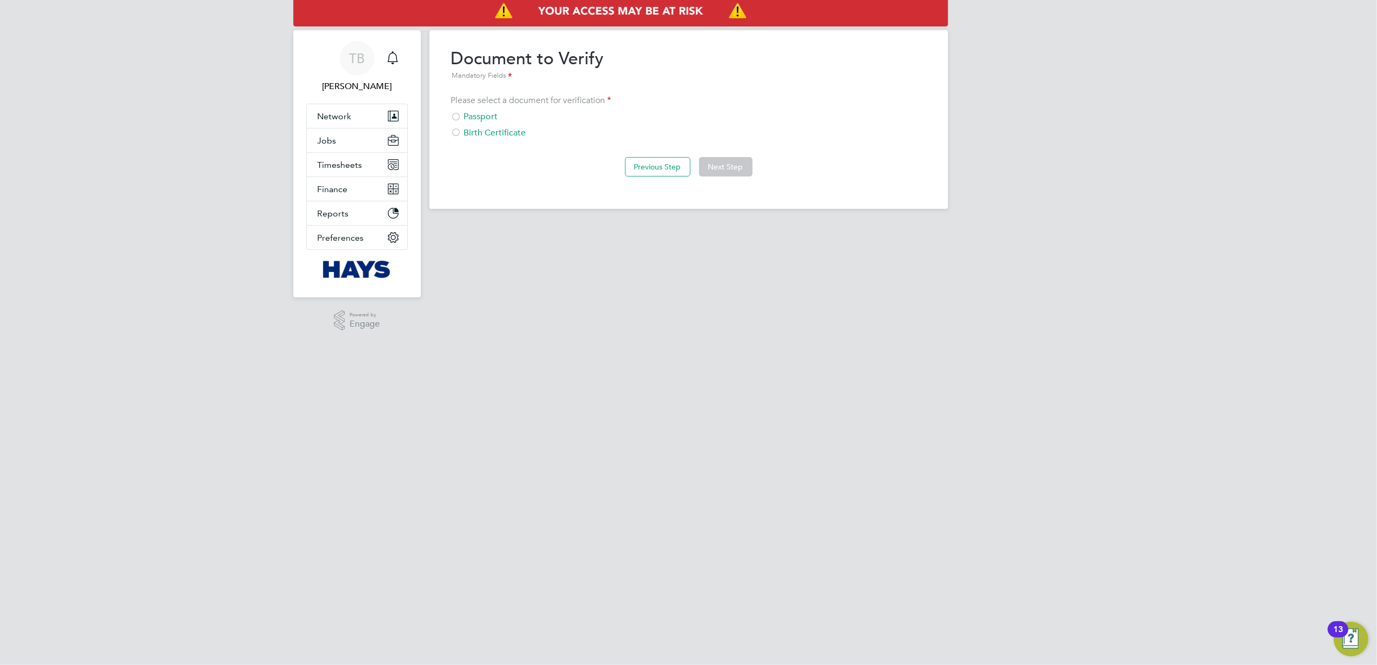
click at [460, 115] on div at bounding box center [456, 117] width 11 height 11
click at [736, 169] on button "Next Step" at bounding box center [725, 166] width 53 height 19
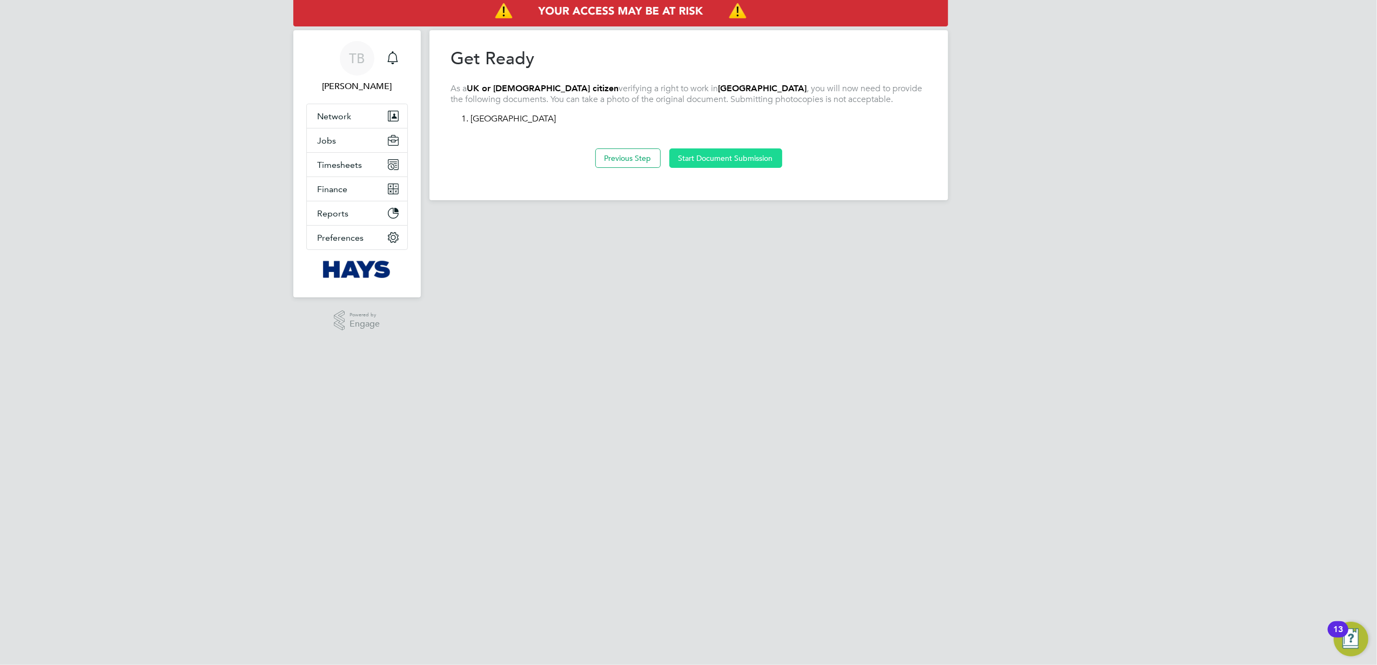
click at [705, 160] on button "Start Document Submission" at bounding box center [725, 158] width 113 height 19
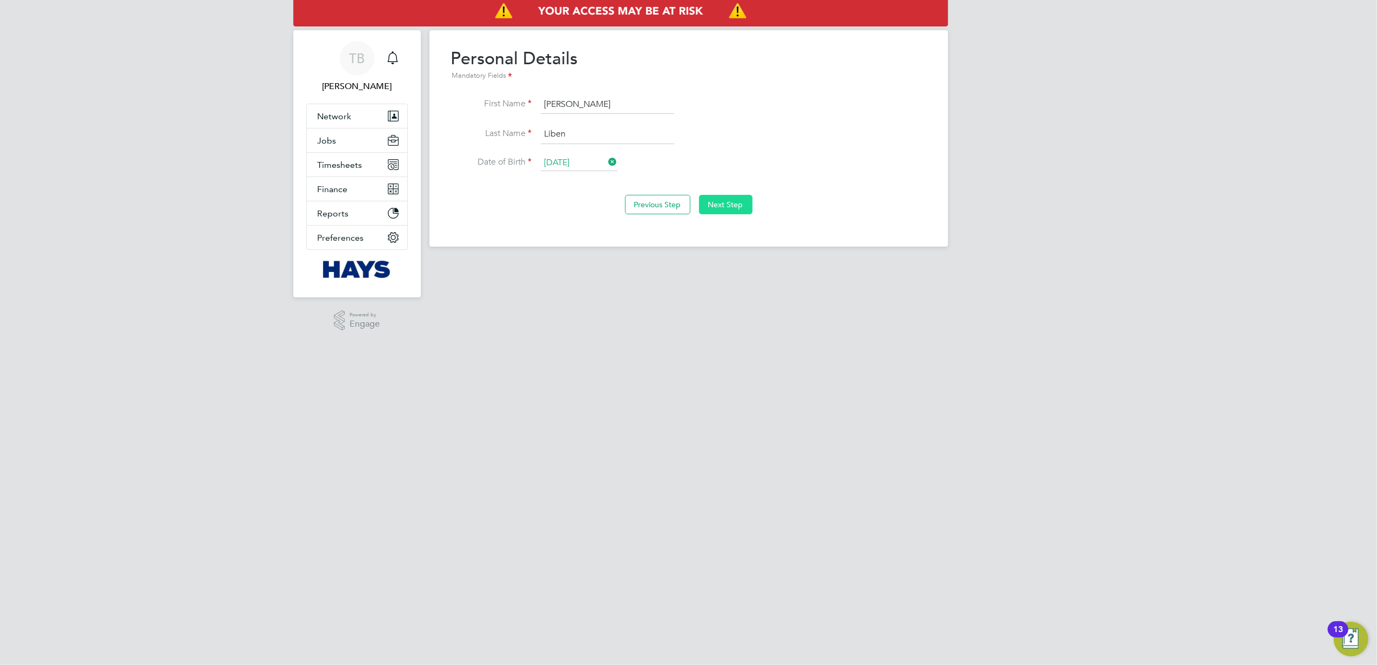
click at [722, 208] on button "Next Step" at bounding box center [725, 204] width 53 height 19
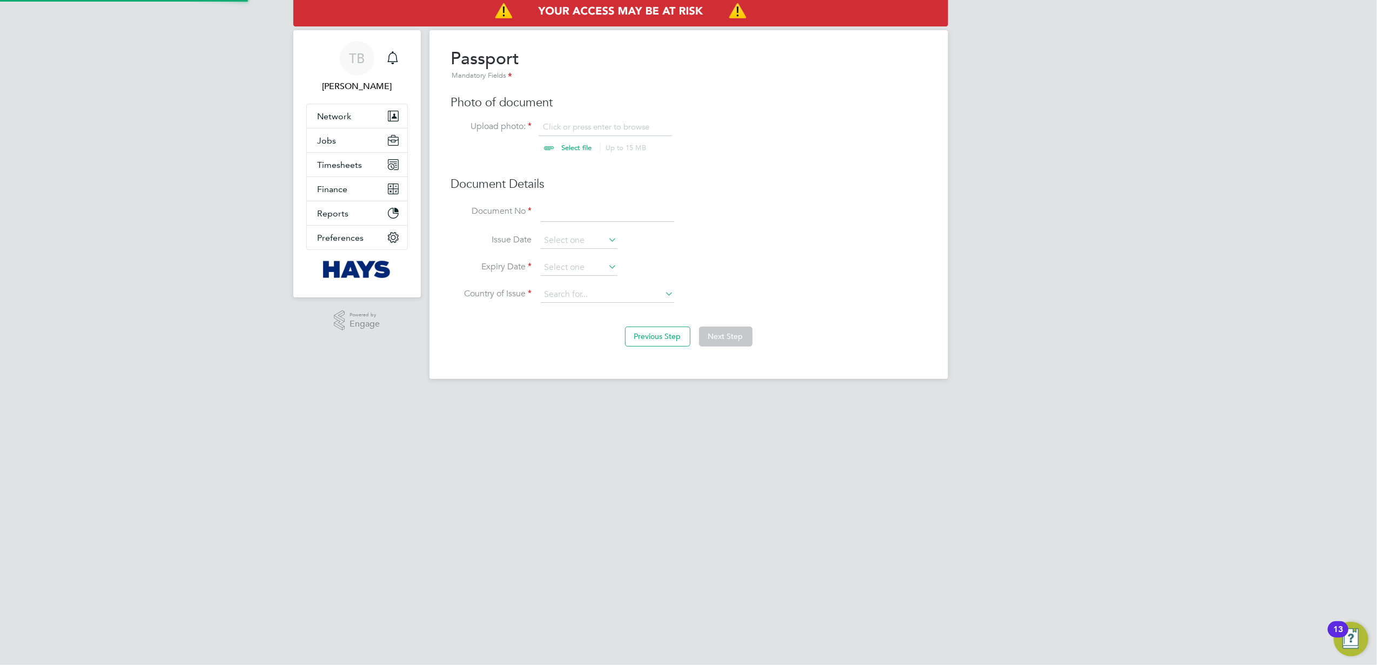
scroll to position [14, 134]
click at [563, 122] on input "file" at bounding box center [587, 138] width 170 height 32
type input "C:\fakepath\Efrem Liben Passport.jpeg"
click at [604, 210] on input at bounding box center [607, 212] width 133 height 19
type input "600595073"
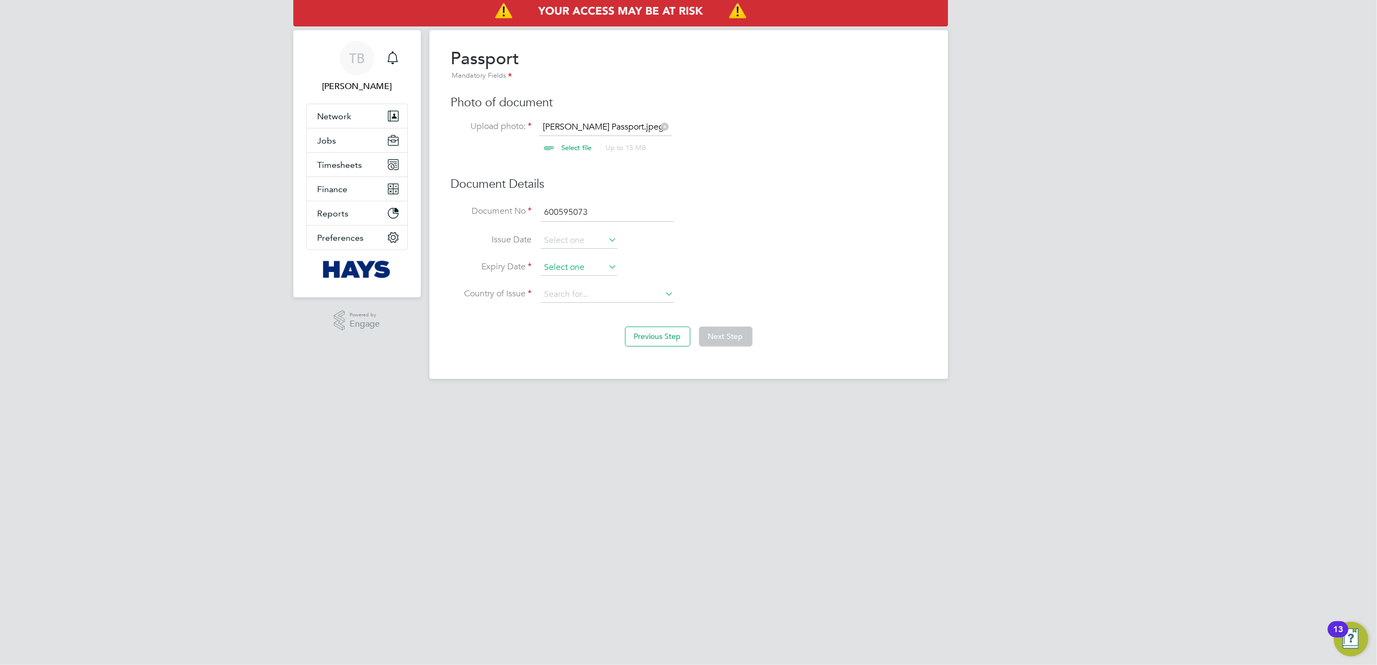
click at [595, 264] on input at bounding box center [579, 268] width 77 height 16
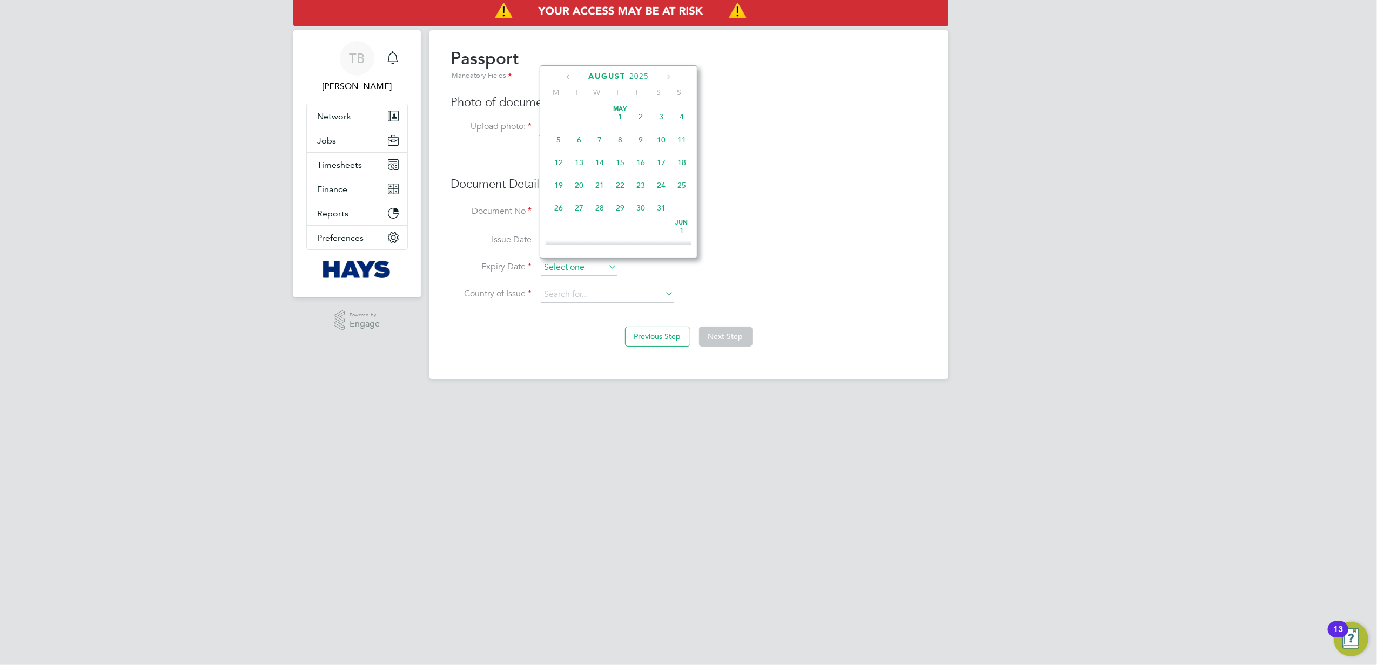
scroll to position [417, 0]
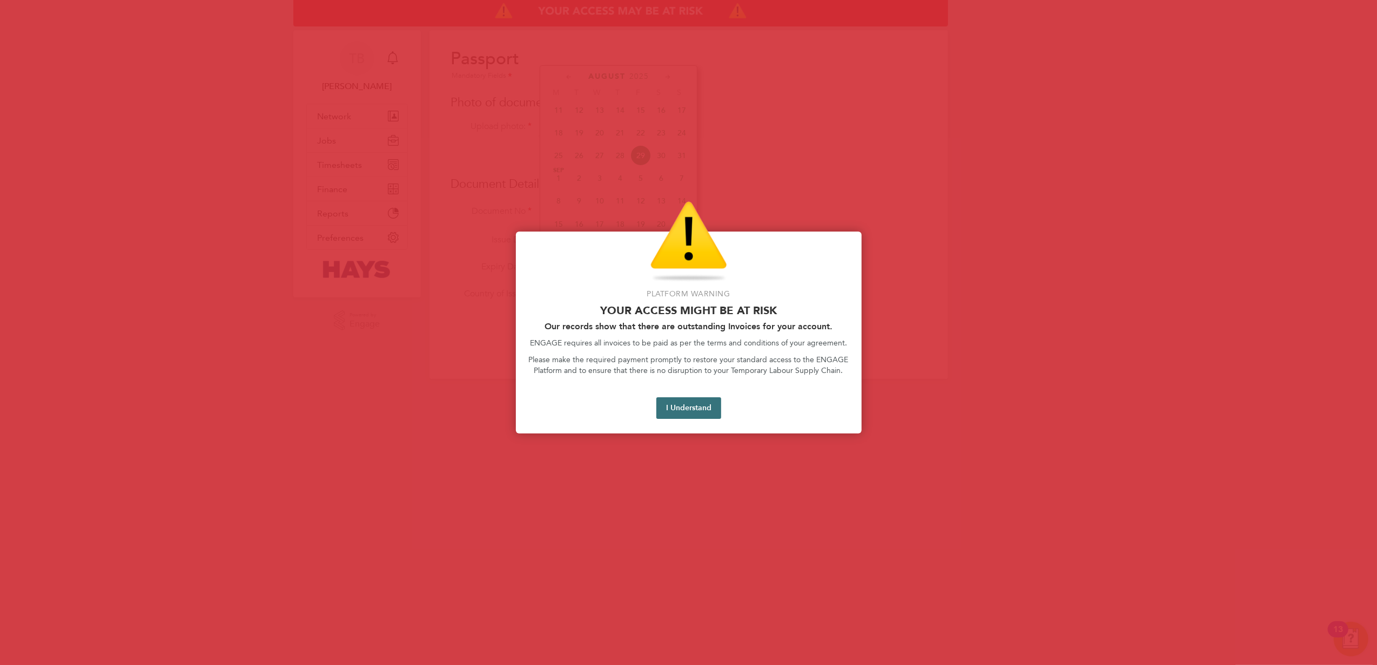
click at [671, 408] on button "I Understand" at bounding box center [688, 409] width 65 height 22
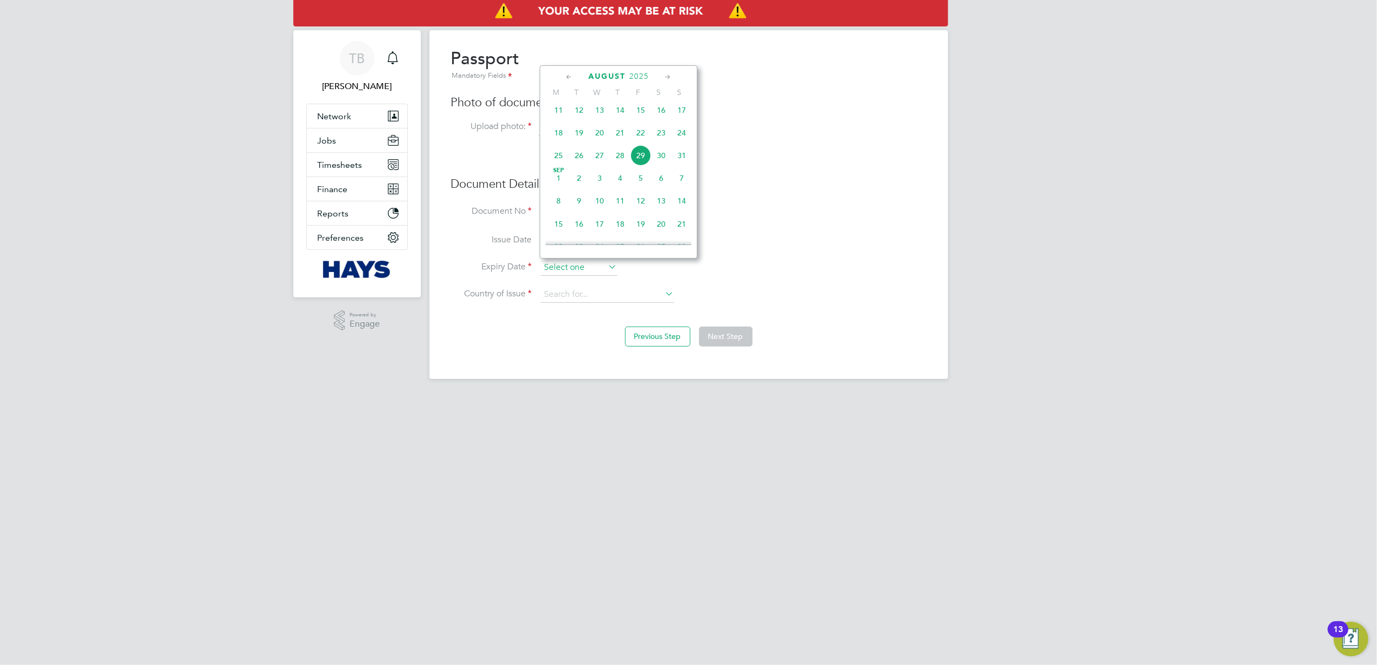
click at [582, 266] on input at bounding box center [579, 268] width 77 height 16
click at [636, 72] on span "2025" at bounding box center [638, 76] width 19 height 9
click at [601, 178] on span "2027" at bounding box center [599, 175] width 21 height 21
click at [667, 80] on icon at bounding box center [668, 77] width 10 height 12
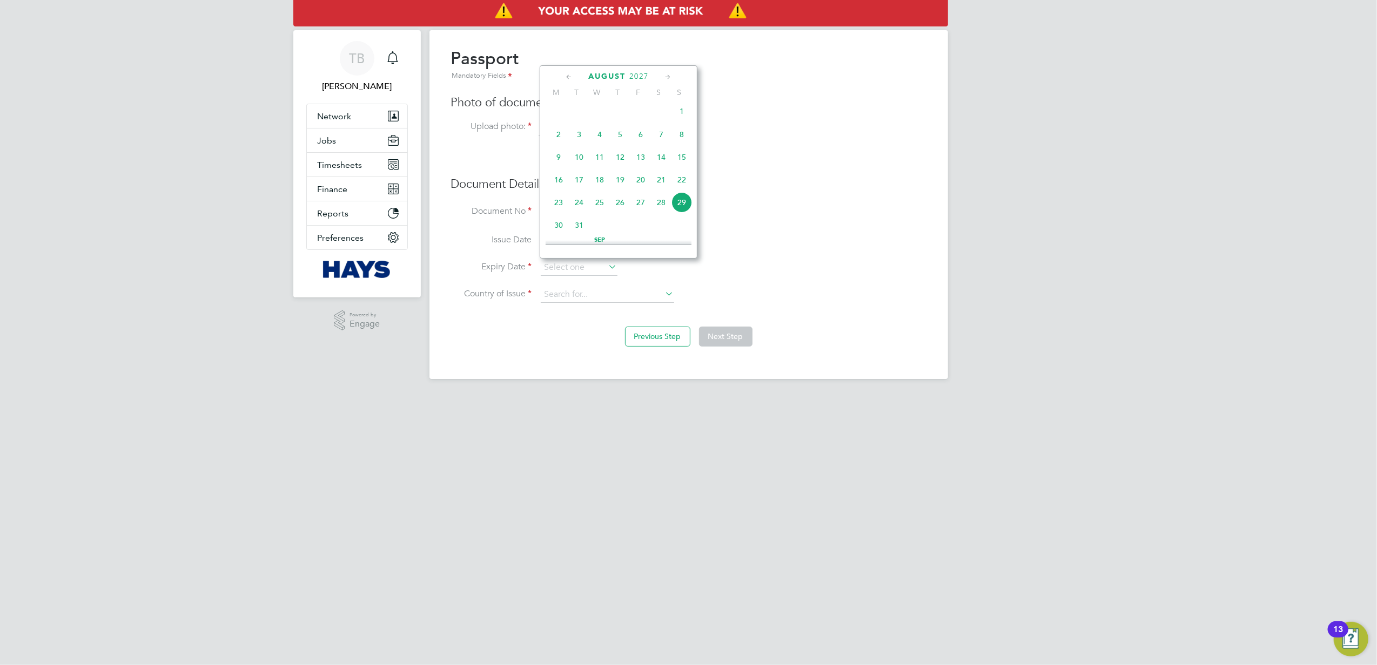
click at [667, 80] on icon at bounding box center [668, 77] width 10 height 12
click at [598, 211] on span "29" at bounding box center [599, 200] width 21 height 21
type input "29 Sep 2027"
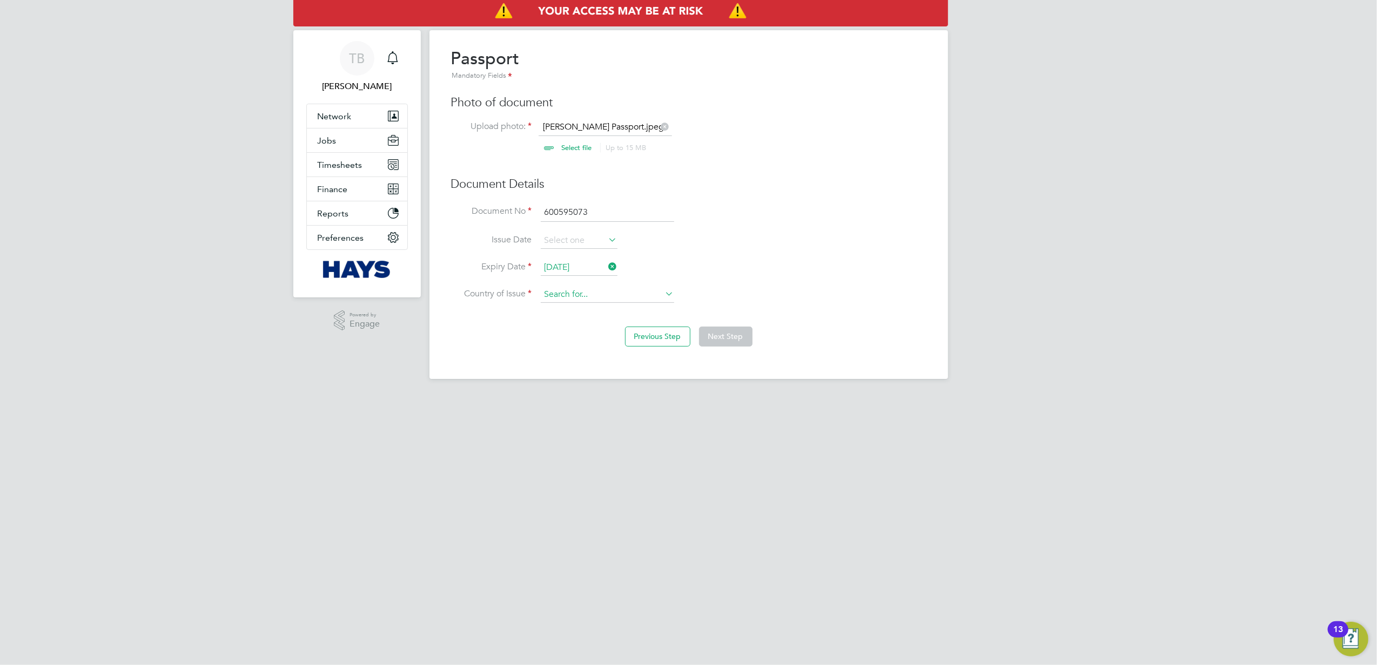
click at [591, 296] on input at bounding box center [607, 295] width 133 height 16
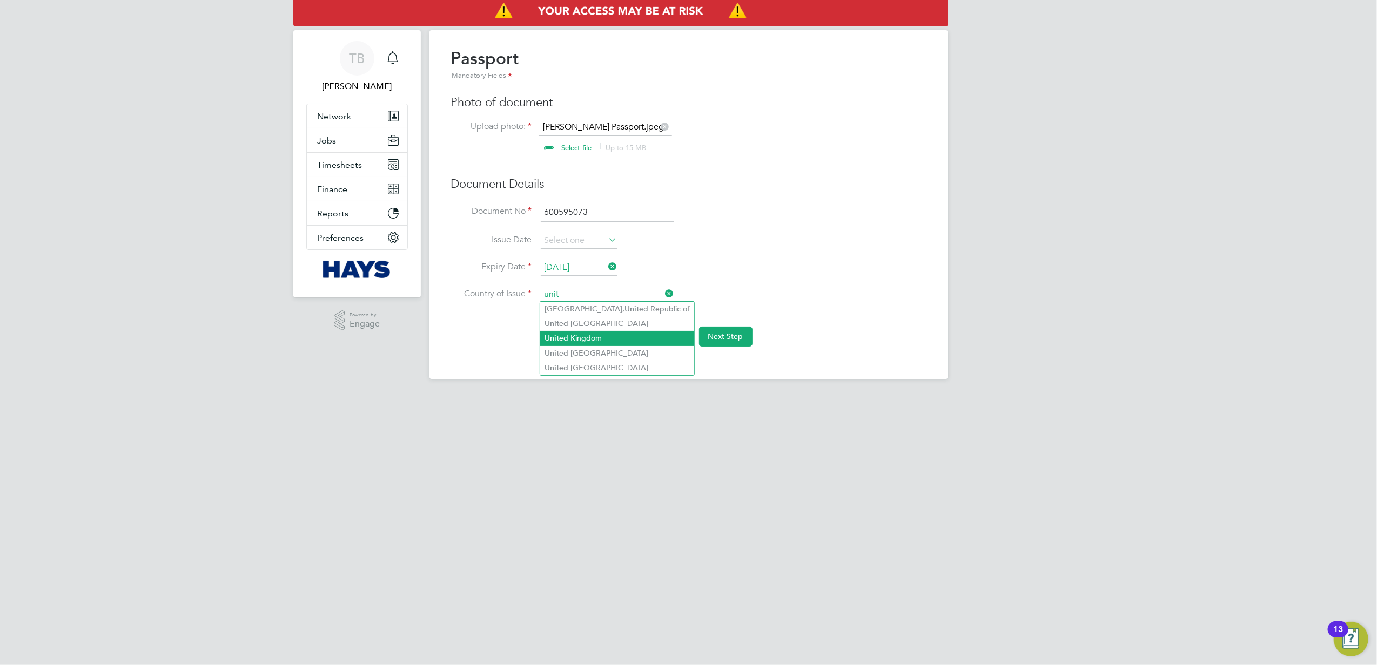
click at [594, 338] on li "Unit ed Kingdom" at bounding box center [617, 338] width 154 height 15
type input "United Kingdom"
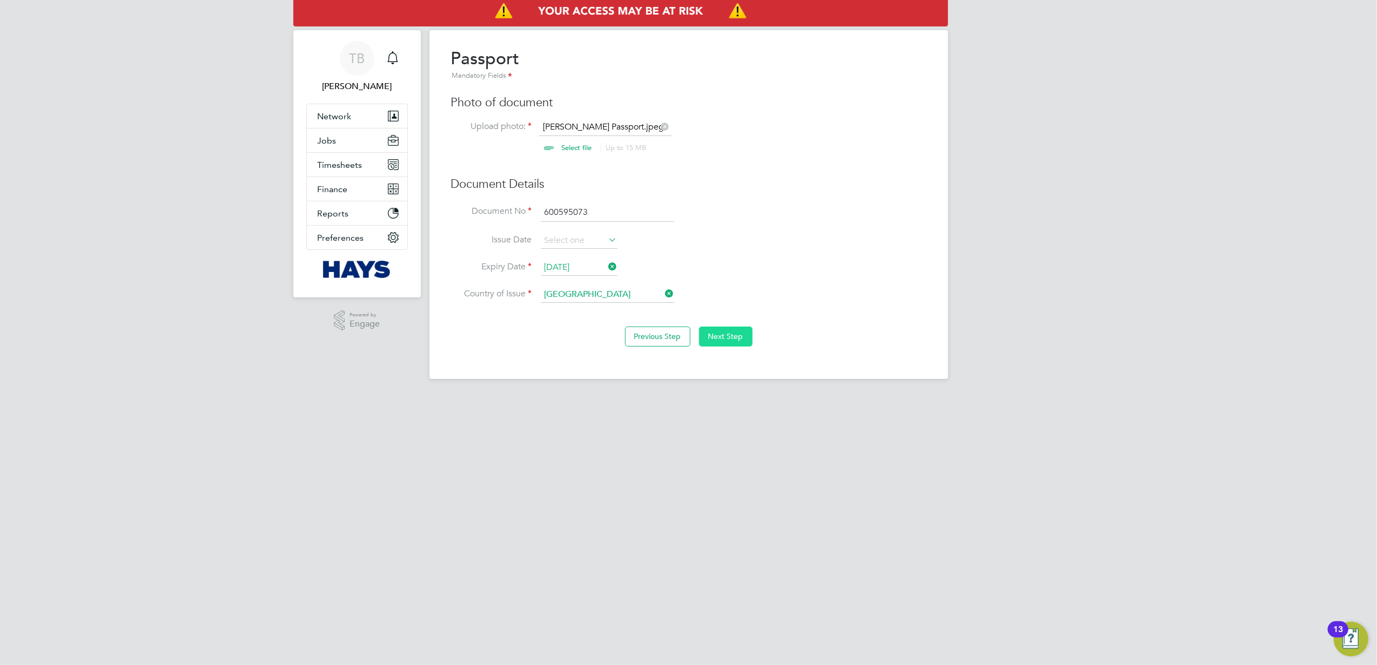
click at [722, 333] on button "Next Step" at bounding box center [725, 336] width 53 height 19
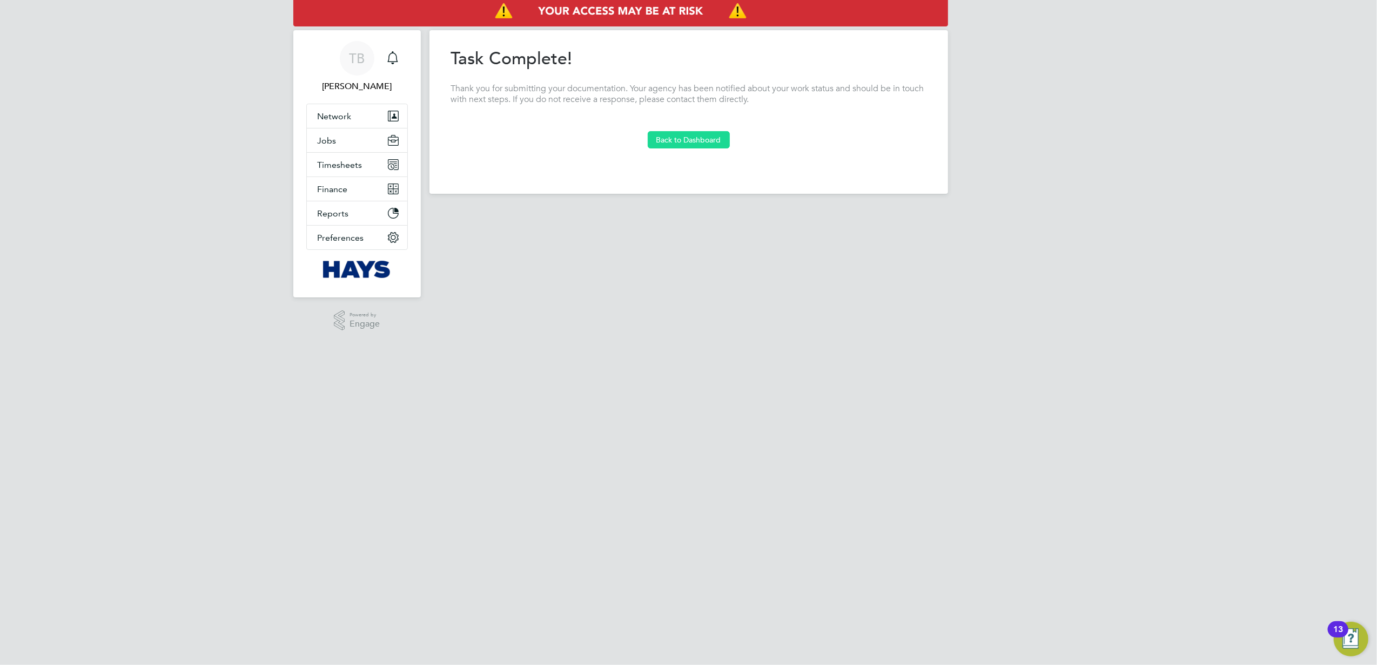
click at [685, 142] on button "Back to Dashboard" at bounding box center [689, 139] width 82 height 17
